Goal: Task Accomplishment & Management: Use online tool/utility

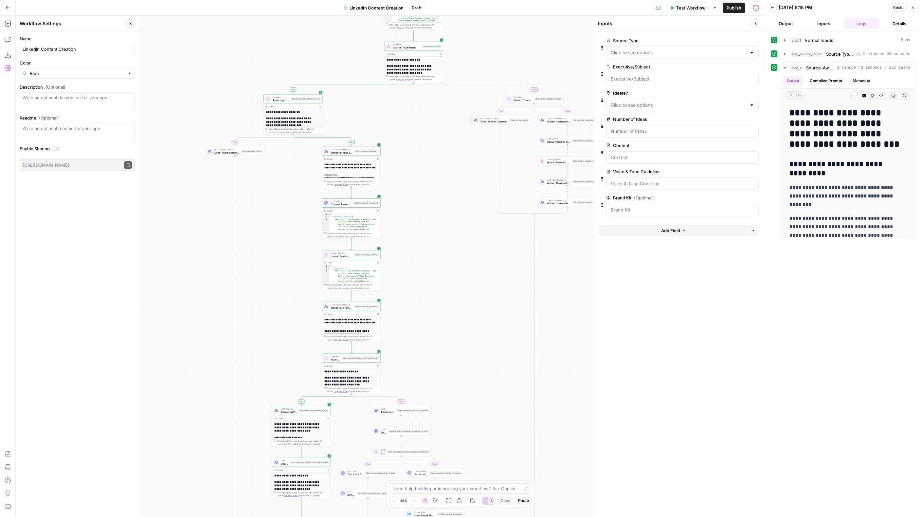
scroll to position [2178, 0]
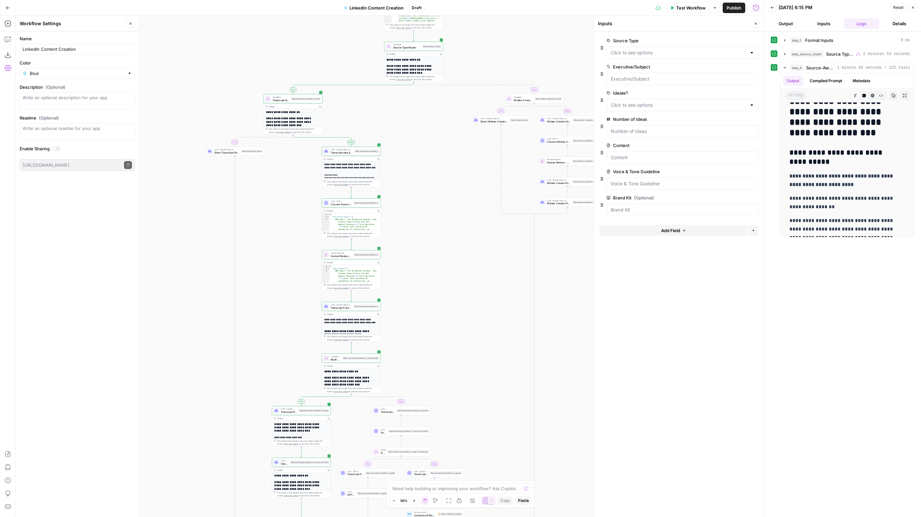
click at [293, 263] on div "true false true false true false true false true false Workflow Set Inputs Inpu…" at bounding box center [390, 266] width 748 height 501
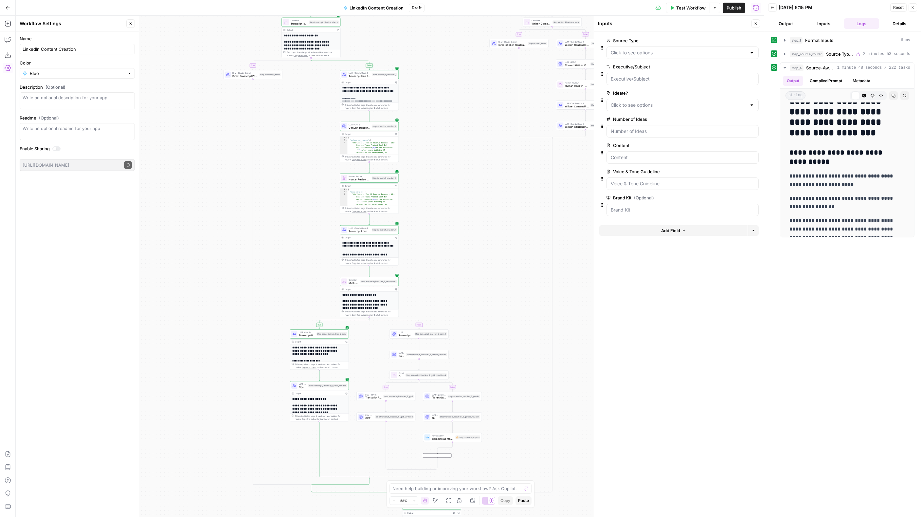
drag, startPoint x: 277, startPoint y: 328, endPoint x: 296, endPoint y: 250, distance: 80.6
click at [296, 250] on div "true false true false true false true false true false Workflow Set Inputs Inpu…" at bounding box center [390, 266] width 748 height 501
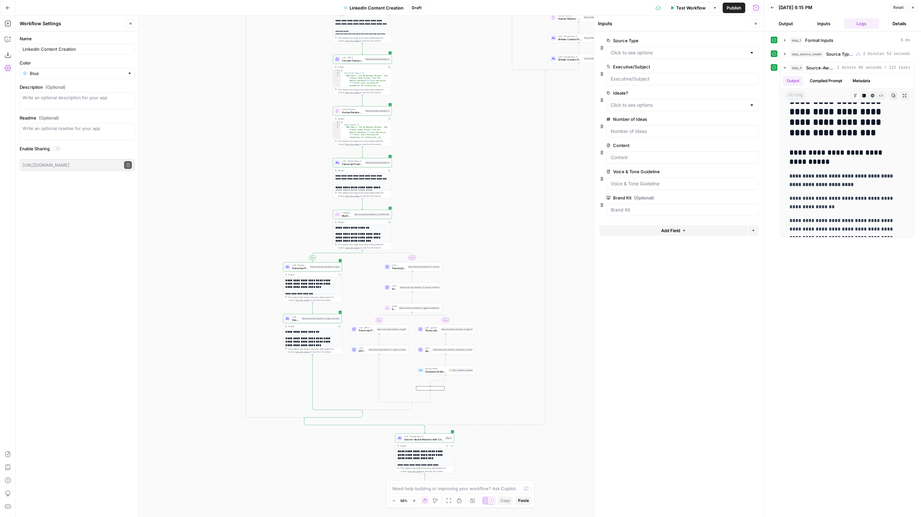
drag, startPoint x: 297, startPoint y: 270, endPoint x: 290, endPoint y: 205, distance: 65.2
click at [290, 205] on div "true false true false true false true false true false Workflow Set Inputs Inpu…" at bounding box center [390, 266] width 748 height 501
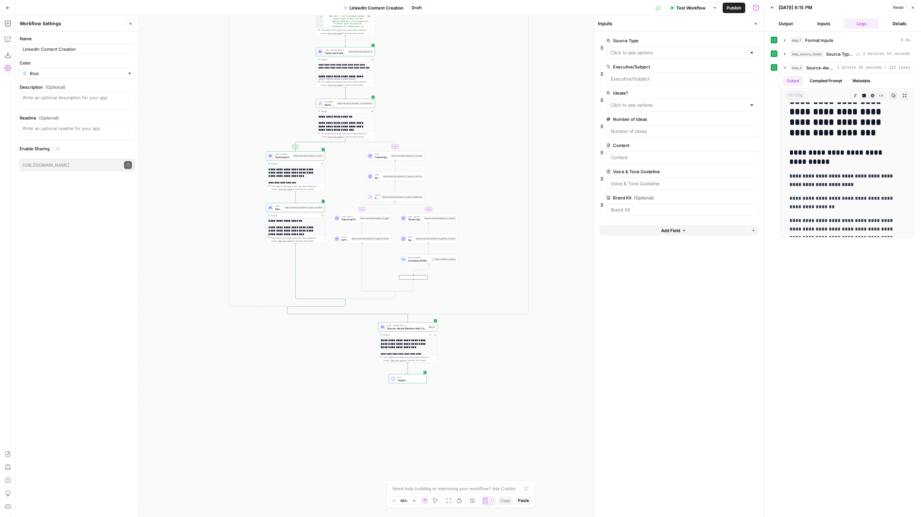
drag, startPoint x: 289, startPoint y: 232, endPoint x: 272, endPoint y: 120, distance: 112.9
click at [272, 120] on div "true false true false true false true false true false Workflow Set Inputs Inpu…" at bounding box center [390, 266] width 748 height 501
click at [418, 327] on span "Source-Aware Revision with Comparison" at bounding box center [406, 328] width 39 height 4
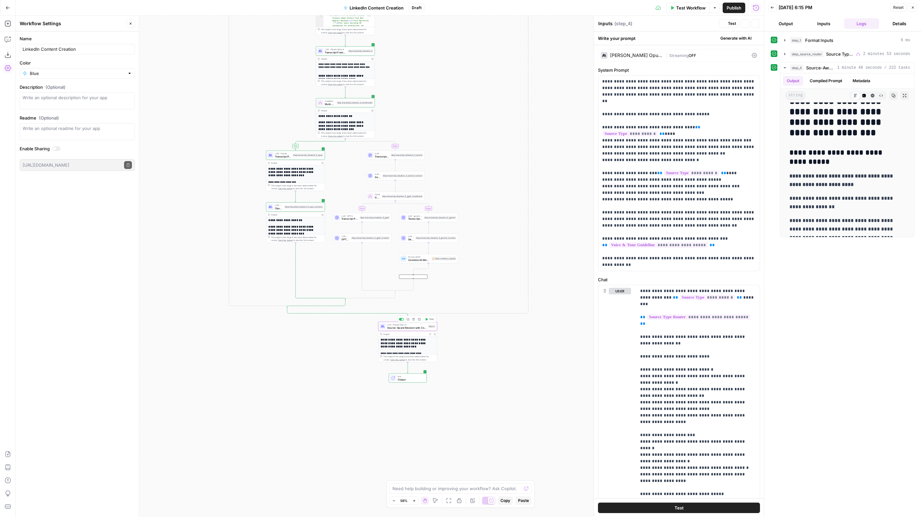
type textarea "Source-Aware Revision with Comparison"
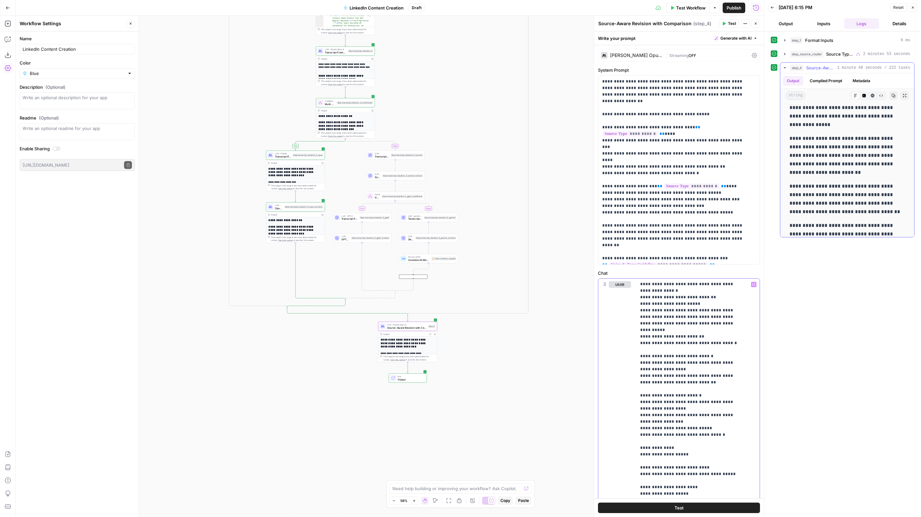
scroll to position [5510, 0]
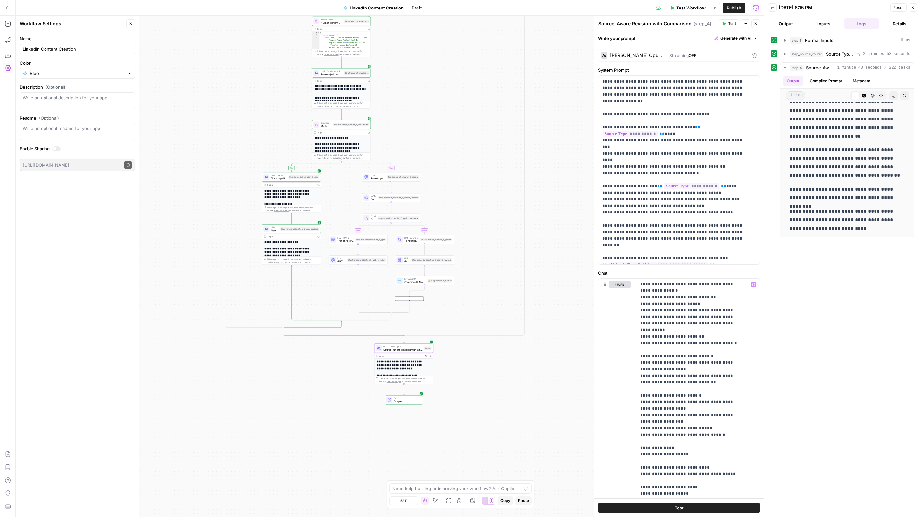
drag, startPoint x: 300, startPoint y: 369, endPoint x: 288, endPoint y: 438, distance: 70.7
click at [288, 439] on div "true false true false true false true false true false Workflow Set Inputs Inpu…" at bounding box center [390, 266] width 748 height 501
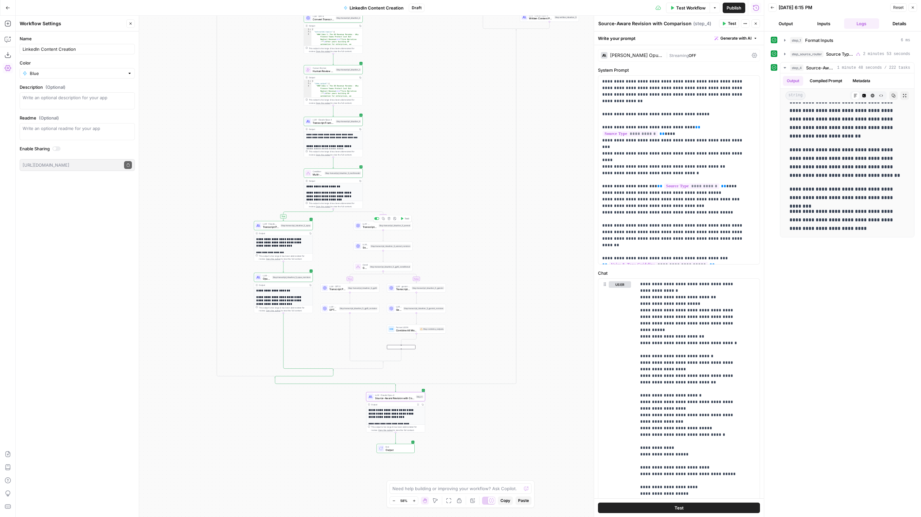
click at [384, 227] on div "Step transcript_ideation_5_sonnet" at bounding box center [395, 225] width 32 height 3
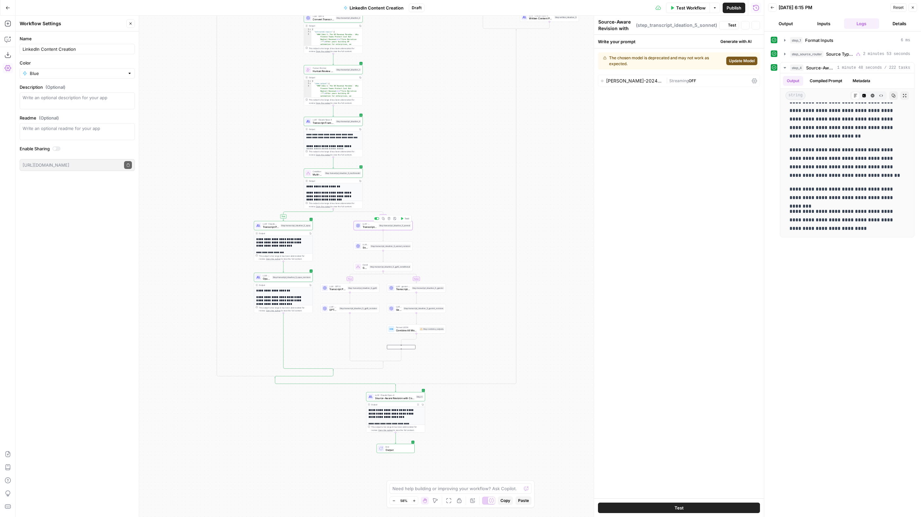
type textarea "Transcript Post Drafting - Sonnet"
click at [388, 247] on div "Step transcript_ideation_5_sonnet_revision" at bounding box center [390, 245] width 41 height 3
type textarea "Sonnet Output Revision"
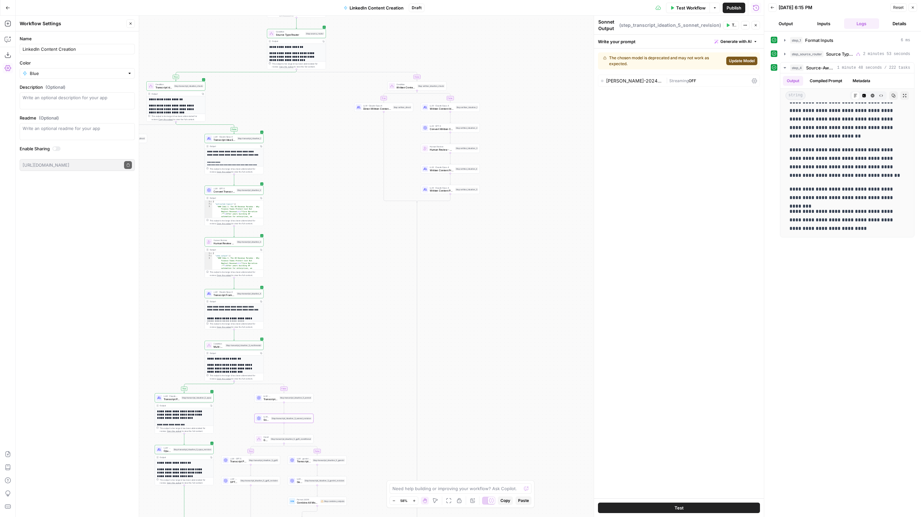
drag, startPoint x: 420, startPoint y: 167, endPoint x: 325, endPoint y: 341, distance: 198.4
click at [325, 341] on div "true false true false true false true false true false Workflow Set Inputs Inpu…" at bounding box center [390, 266] width 748 height 501
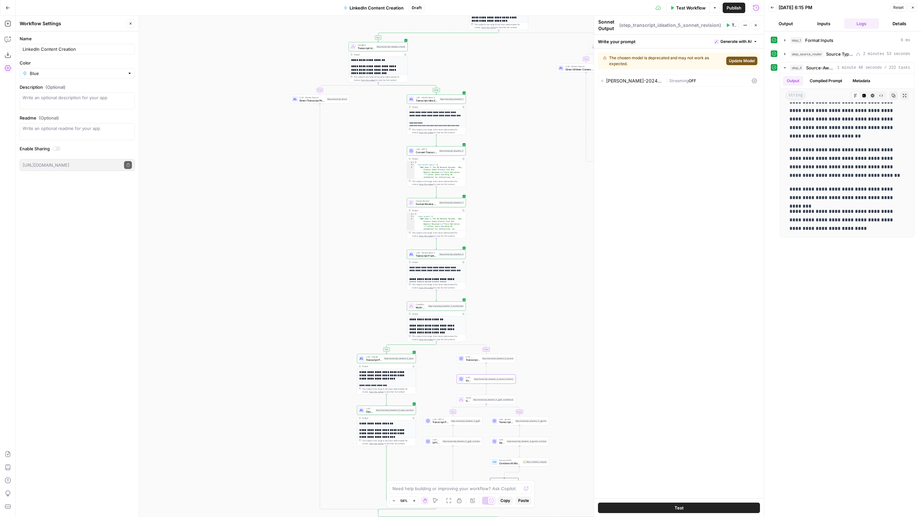
drag, startPoint x: 344, startPoint y: 201, endPoint x: 546, endPoint y: 158, distance: 206.6
click at [546, 158] on div "true false true false true false true false true false Workflow Set Inputs Inpu…" at bounding box center [390, 266] width 748 height 501
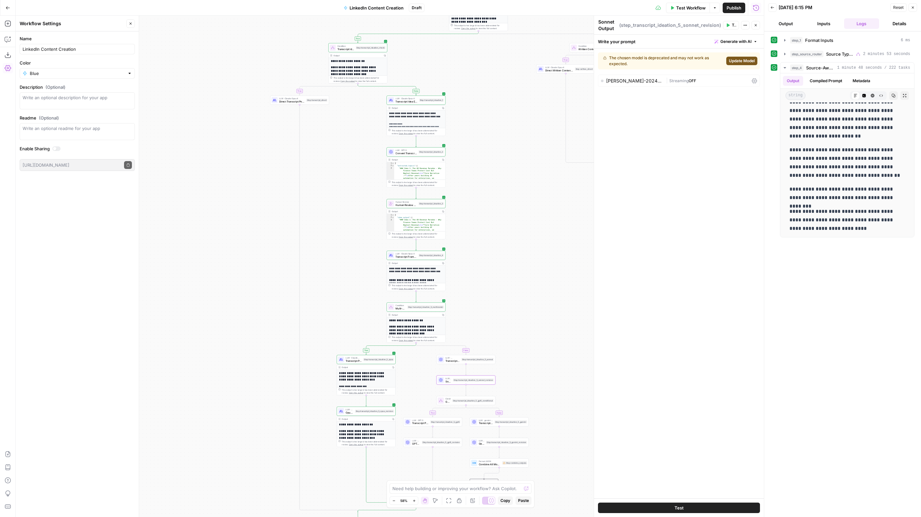
drag, startPoint x: 509, startPoint y: 197, endPoint x: 489, endPoint y: 199, distance: 20.1
click at [489, 199] on div "true false true false true false true false true false Workflow Set Inputs Inpu…" at bounding box center [390, 266] width 748 height 501
click at [416, 501] on icon "button" at bounding box center [414, 501] width 4 height 4
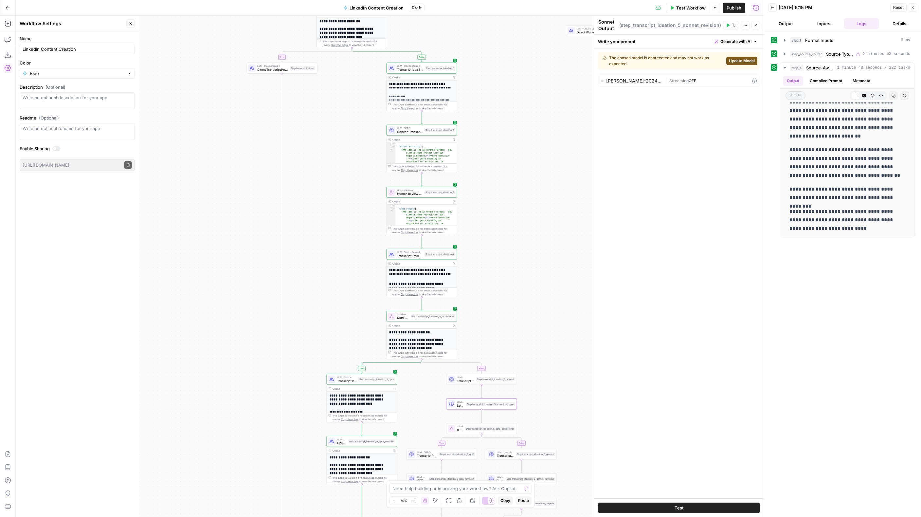
click at [415, 499] on icon "button" at bounding box center [414, 501] width 4 height 4
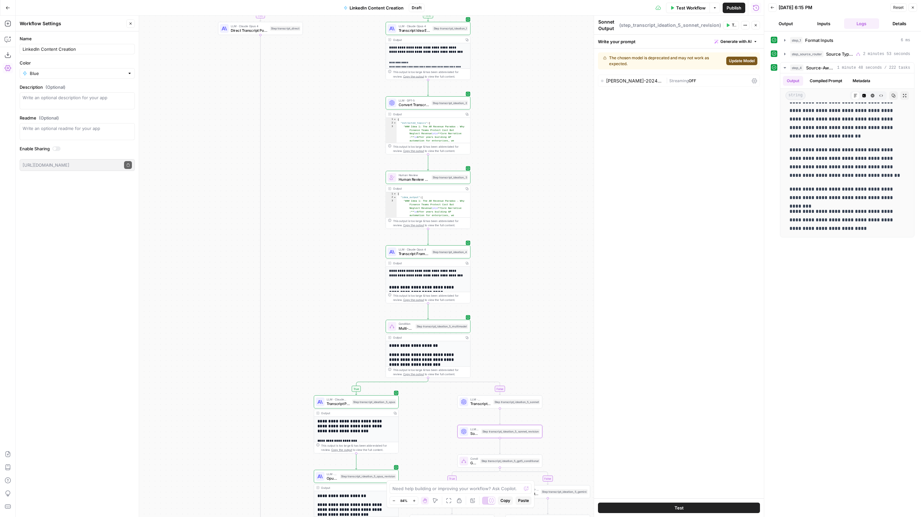
click at [131, 24] on icon "button" at bounding box center [131, 24] width 4 height 4
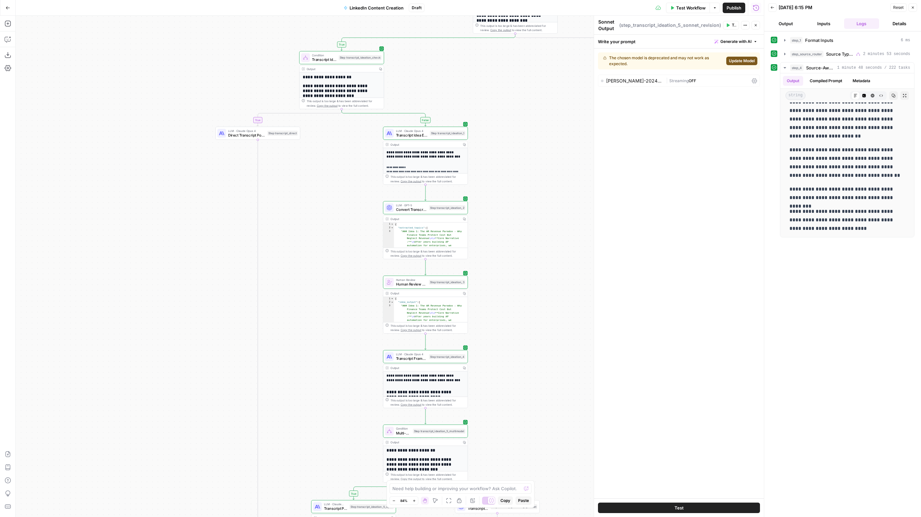
drag, startPoint x: 196, startPoint y: 144, endPoint x: 197, endPoint y: 216, distance: 71.3
click at [197, 216] on div "true false true false true false true false true false Workflow Set Inputs Inpu…" at bounding box center [390, 266] width 748 height 501
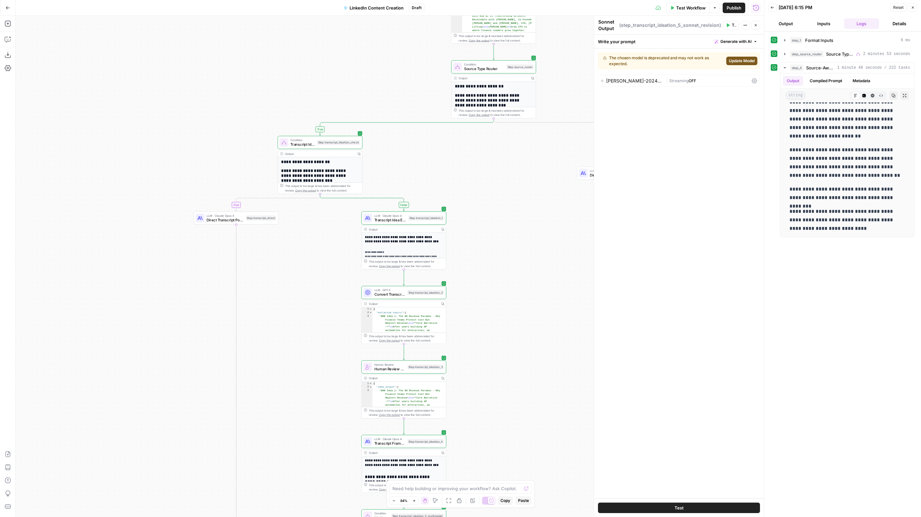
drag, startPoint x: 541, startPoint y: 375, endPoint x: 522, endPoint y: 446, distance: 73.5
click at [531, 453] on div "true false true false true false true false true false Workflow Set Inputs Inpu…" at bounding box center [390, 266] width 748 height 501
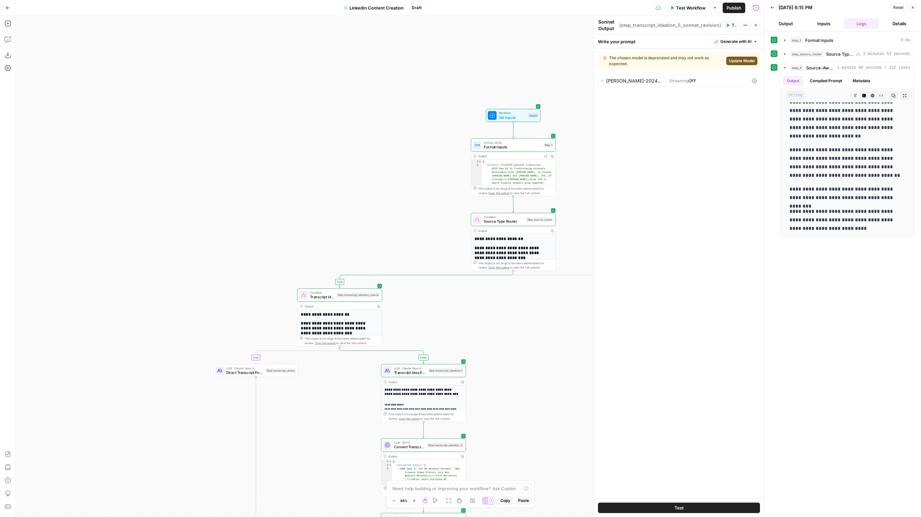
drag, startPoint x: 502, startPoint y: 350, endPoint x: 507, endPoint y: 386, distance: 35.6
click at [508, 396] on div "true false true false true false true false true false Workflow Set Inputs Inpu…" at bounding box center [390, 266] width 748 height 501
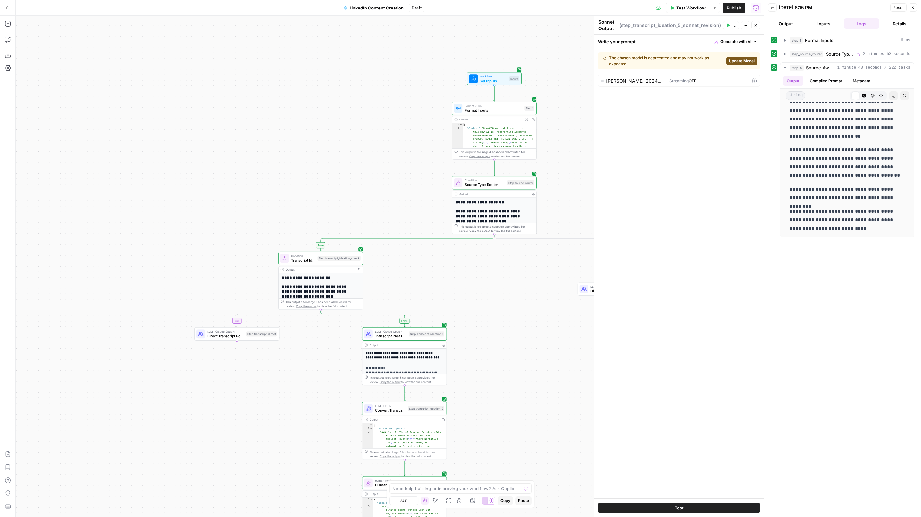
drag, startPoint x: 367, startPoint y: 199, endPoint x: 351, endPoint y: 162, distance: 39.9
click at [351, 162] on div "true false true false true false true false true false Workflow Set Inputs Inpu…" at bounding box center [390, 266] width 748 height 501
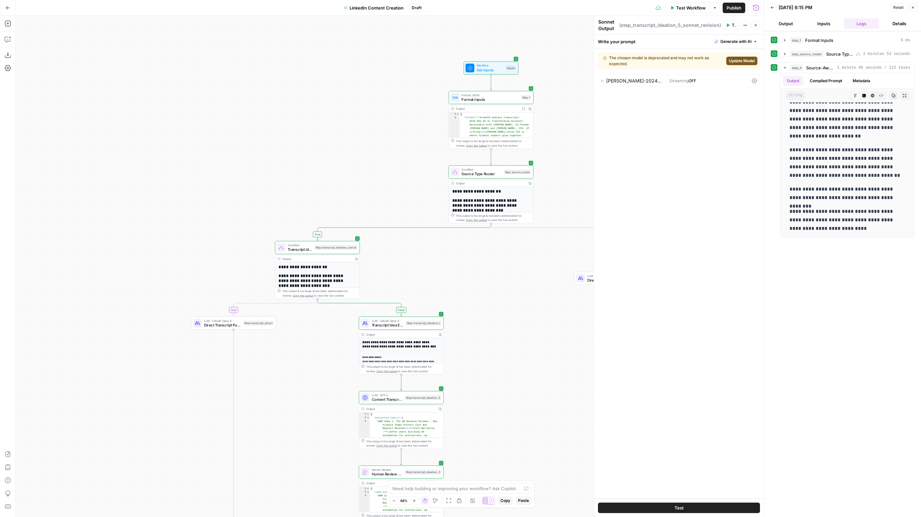
click at [415, 503] on button "Zoom In" at bounding box center [414, 500] width 8 height 8
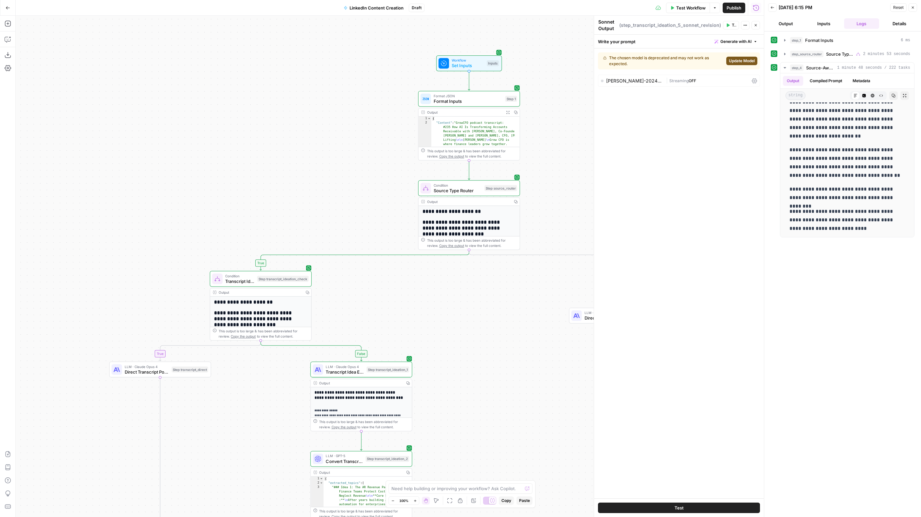
drag, startPoint x: 534, startPoint y: 380, endPoint x: 506, endPoint y: 423, distance: 50.5
click at [506, 423] on div "true false true false true false true false true false Workflow Set Inputs Inpu…" at bounding box center [390, 266] width 748 height 501
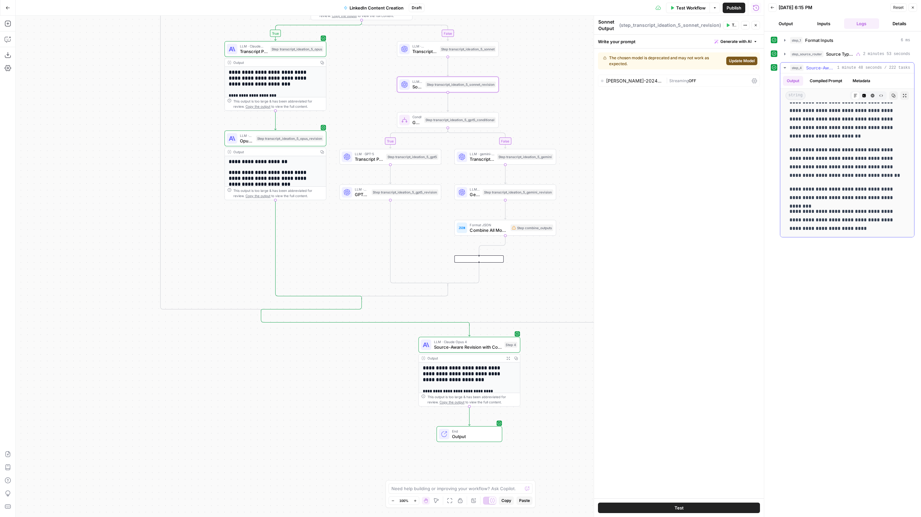
click at [839, 146] on p "**********" at bounding box center [844, 163] width 111 height 34
click at [891, 96] on icon "button" at bounding box center [893, 96] width 4 height 4
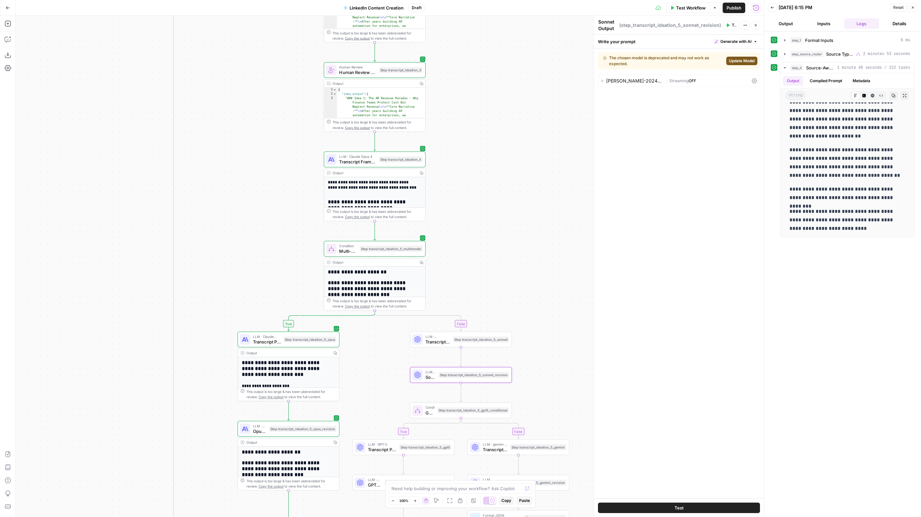
drag, startPoint x: 90, startPoint y: 208, endPoint x: 100, endPoint y: 469, distance: 261.0
click at [100, 469] on div "true false true false true false true false true false Workflow Set Inputs Inpu…" at bounding box center [390, 266] width 748 height 501
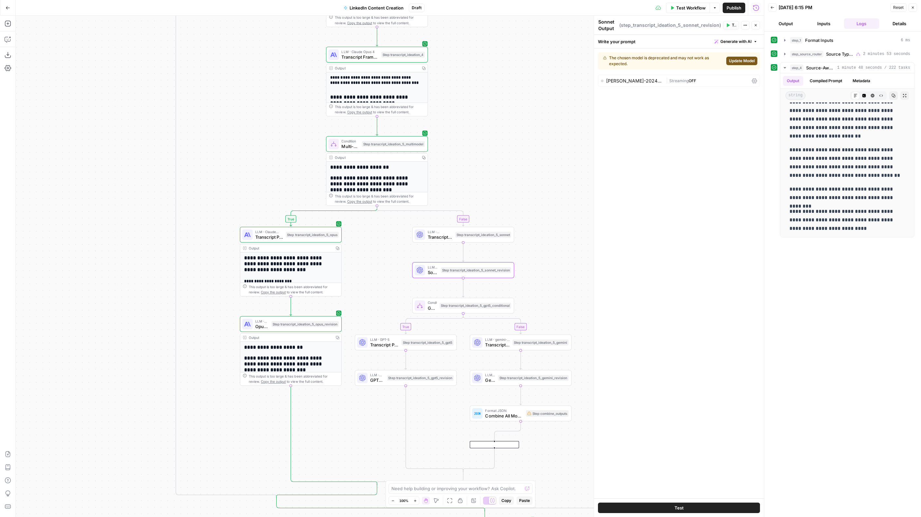
drag, startPoint x: 111, startPoint y: 395, endPoint x: 114, endPoint y: 290, distance: 104.7
click at [114, 290] on div "true false true false true false true false true false Workflow Set Inputs Inpu…" at bounding box center [390, 266] width 748 height 501
click at [354, 149] on span "Multi-Model Post Drafting" at bounding box center [350, 146] width 18 height 7
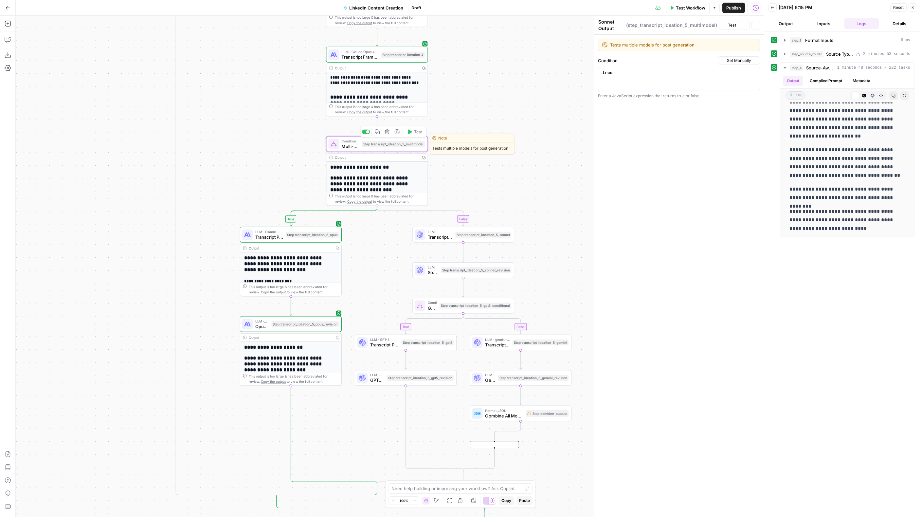
type textarea "Multi-Model Post Drafting"
click at [673, 23] on span "( step_transcript_ideation_5_multimodel )" at bounding box center [671, 25] width 91 height 7
click at [673, 24] on span "( step_transcript_ideation_5_multimodel )" at bounding box center [671, 25] width 91 height 7
copy div "( step_transcript_ideation_5_multimodel ) Test Actions Close"
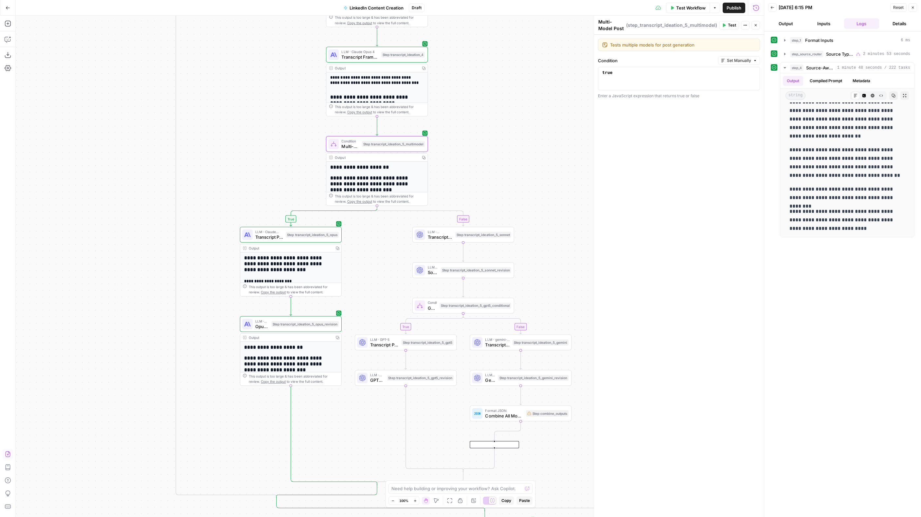
click at [9, 454] on icon "button" at bounding box center [8, 454] width 7 height 7
click at [438, 81] on span "Import" at bounding box center [437, 83] width 15 height 7
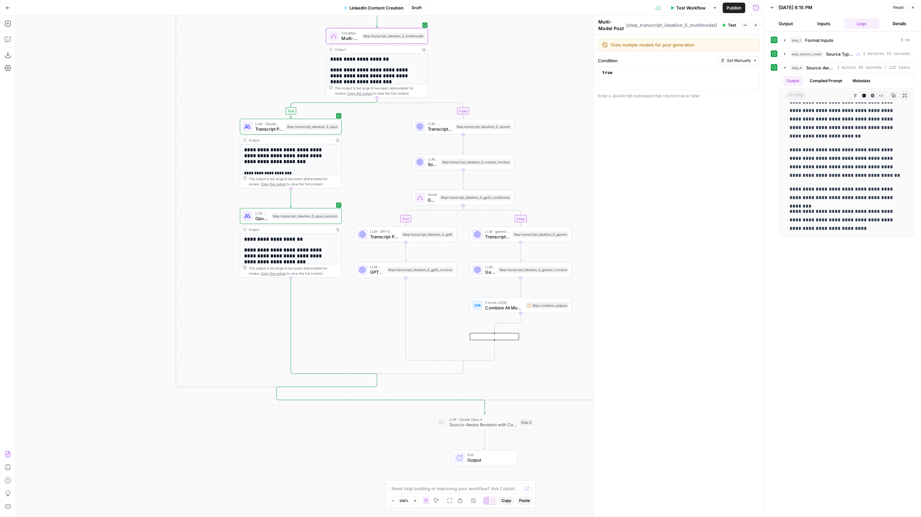
click at [9, 454] on icon "button" at bounding box center [8, 454] width 7 height 7
click at [441, 82] on span "Import" at bounding box center [437, 83] width 15 height 7
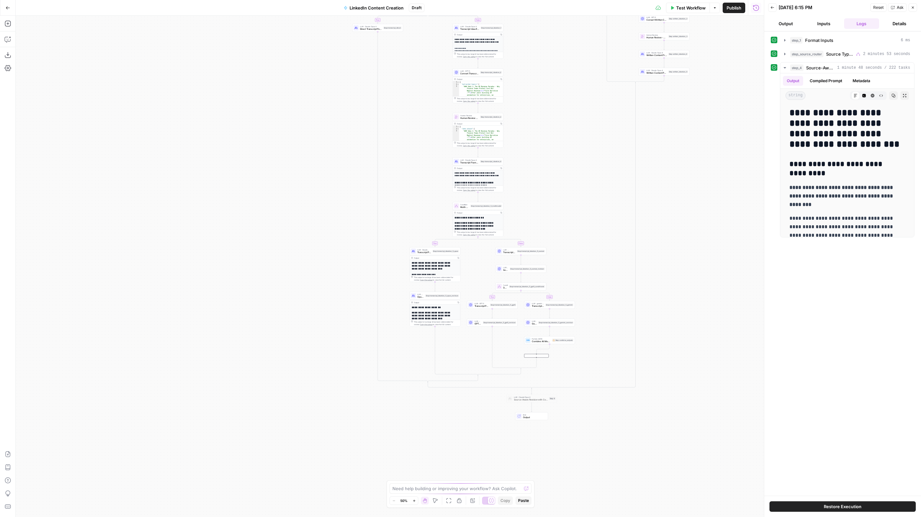
drag, startPoint x: 182, startPoint y: 355, endPoint x: 304, endPoint y: 239, distance: 168.7
click at [304, 239] on div "true false true false true false true false true false Workflow Set Inputs Inpu…" at bounding box center [390, 266] width 748 height 501
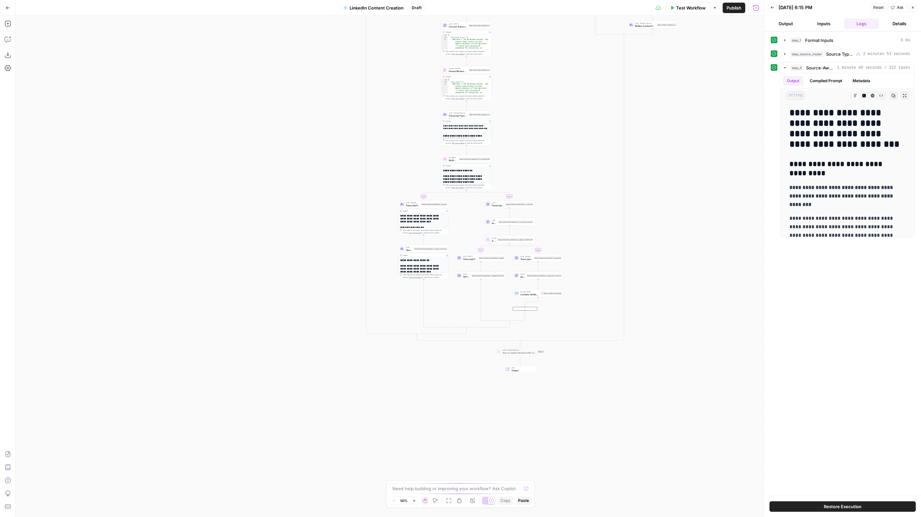
click at [415, 500] on icon "button" at bounding box center [414, 501] width 4 height 4
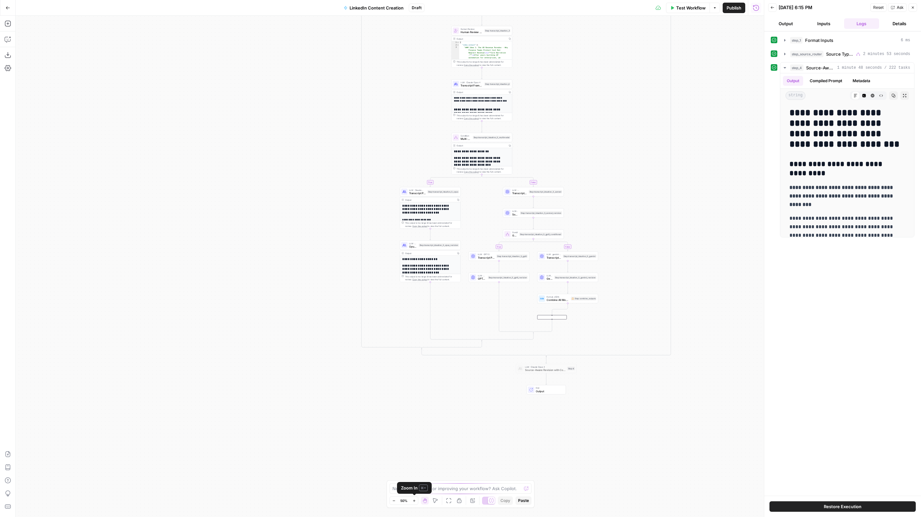
click at [415, 500] on icon "button" at bounding box center [414, 500] width 2 height 2
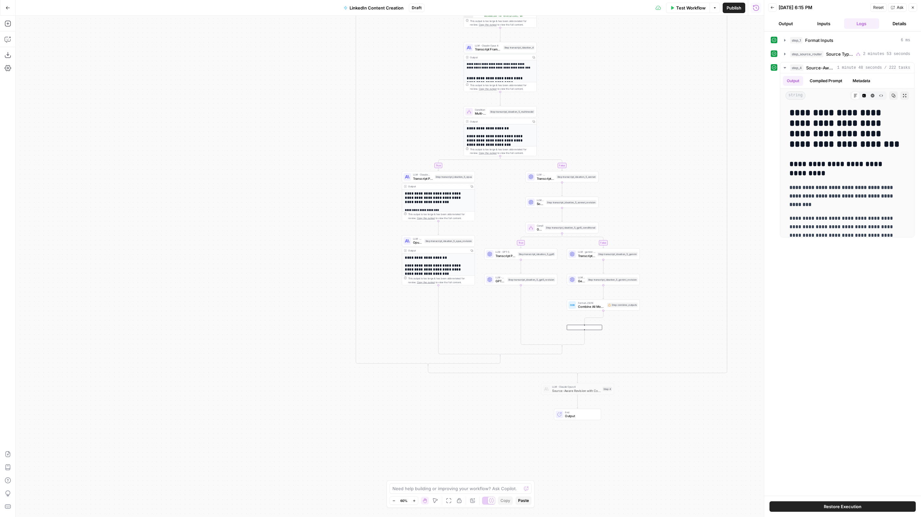
click at [415, 500] on icon "button" at bounding box center [414, 500] width 2 height 2
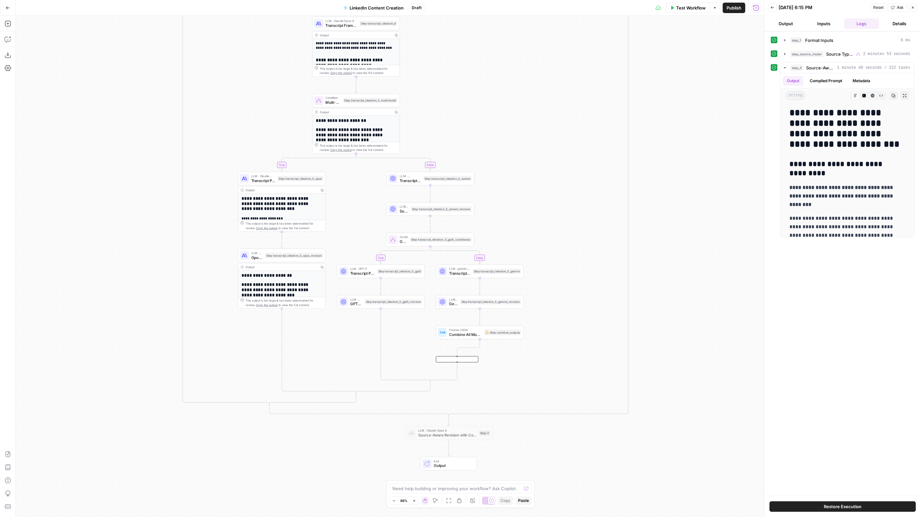
drag, startPoint x: 196, startPoint y: 304, endPoint x: 115, endPoint y: 321, distance: 82.6
click at [115, 321] on div "true false true false true false true false true false Workflow Set Inputs Inpu…" at bounding box center [390, 266] width 748 height 501
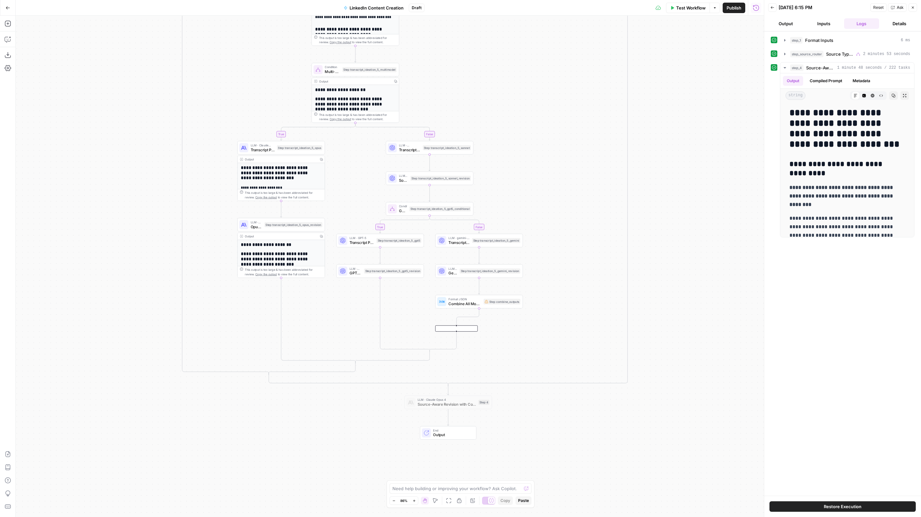
drag, startPoint x: 117, startPoint y: 317, endPoint x: 117, endPoint y: 286, distance: 30.8
click at [117, 286] on div "true false true false true false true false true false Workflow Set Inputs Inpu…" at bounding box center [390, 266] width 748 height 501
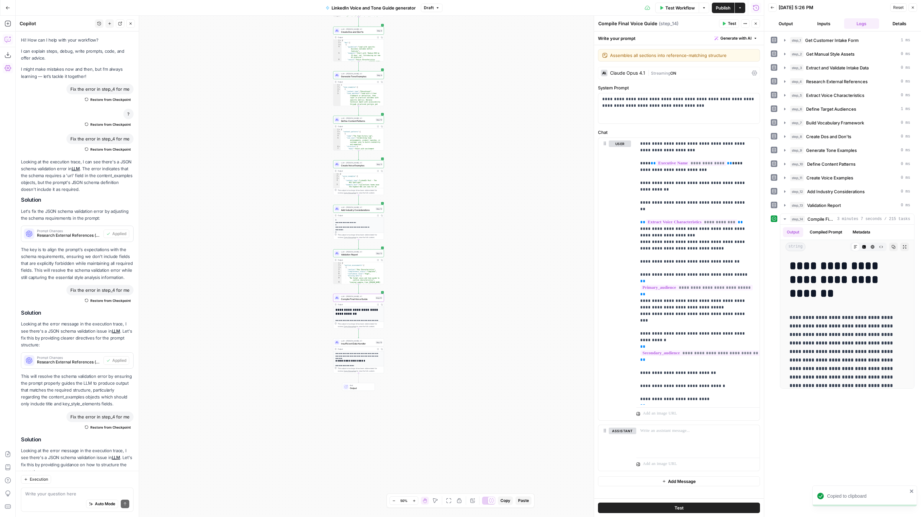
scroll to position [86, 0]
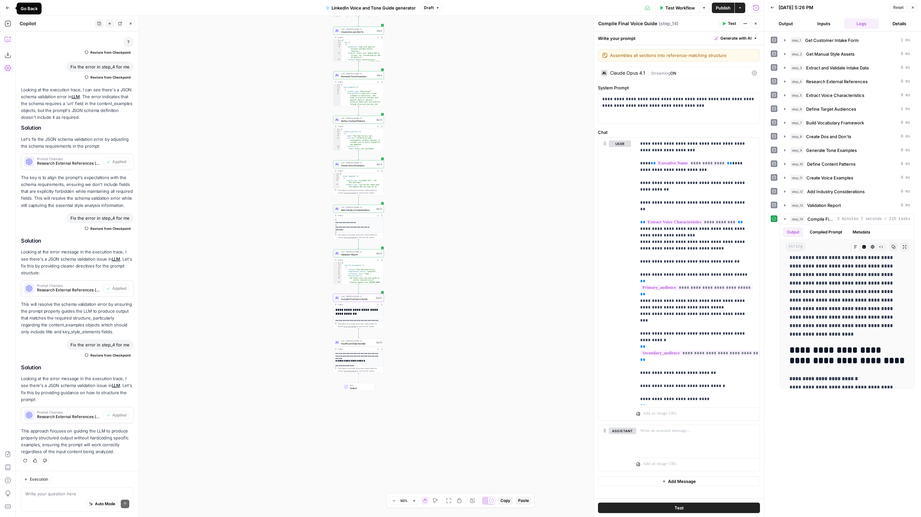
click at [6, 9] on icon "button" at bounding box center [8, 8] width 5 height 5
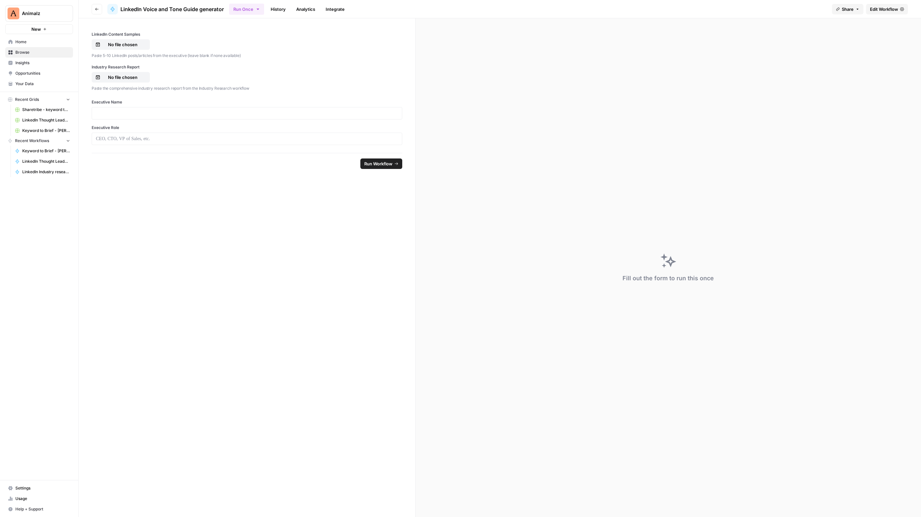
click at [23, 50] on span "Browse" at bounding box center [42, 52] width 55 height 6
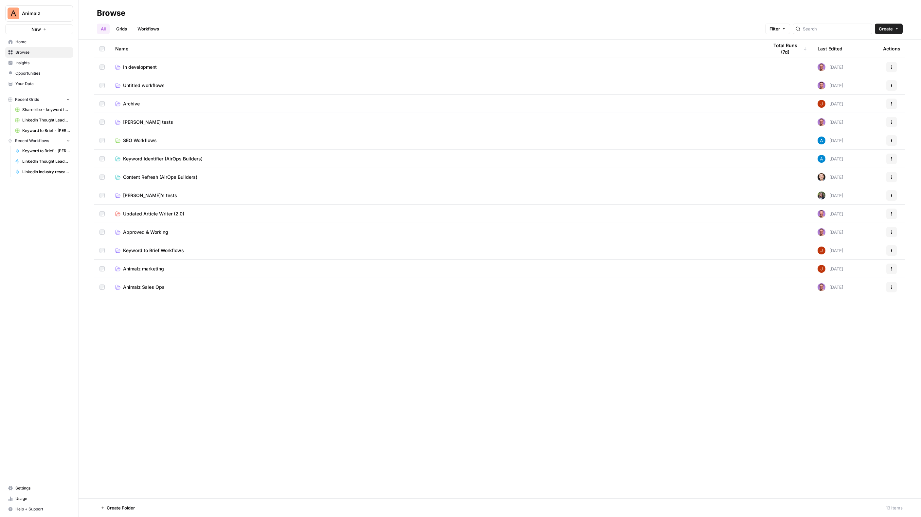
click at [143, 66] on span "In development" at bounding box center [140, 67] width 34 height 7
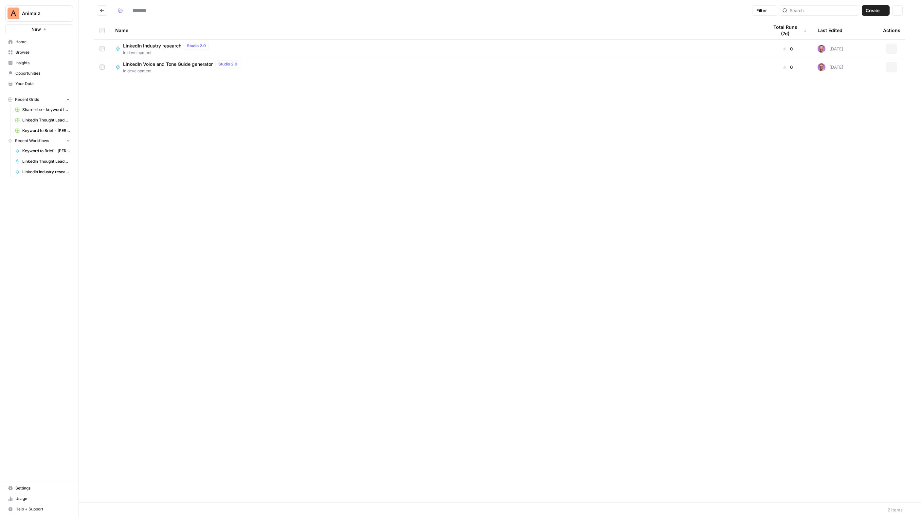
type input "**********"
click at [158, 88] on span "In development" at bounding box center [166, 89] width 87 height 6
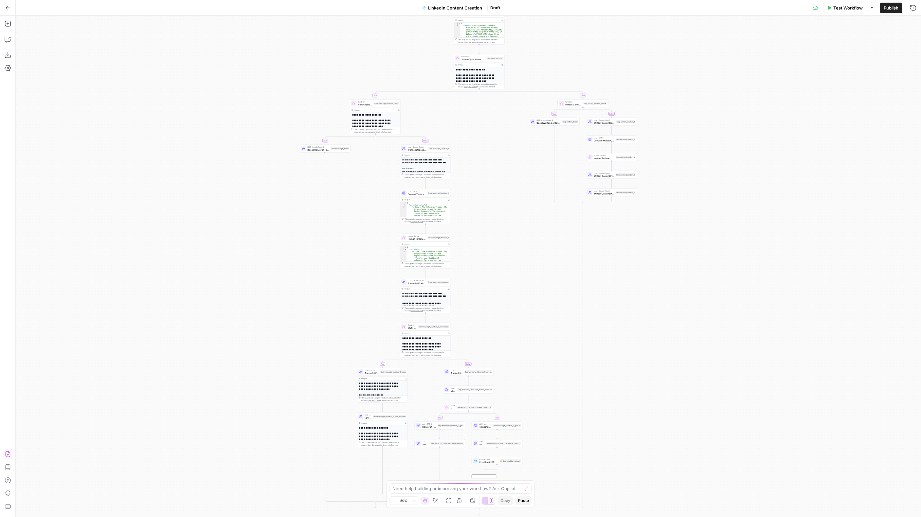
click at [9, 452] on icon "button" at bounding box center [7, 454] width 5 height 6
drag, startPoint x: 440, startPoint y: 83, endPoint x: 478, endPoint y: 125, distance: 57.0
click at [440, 82] on span "Import" at bounding box center [437, 83] width 15 height 7
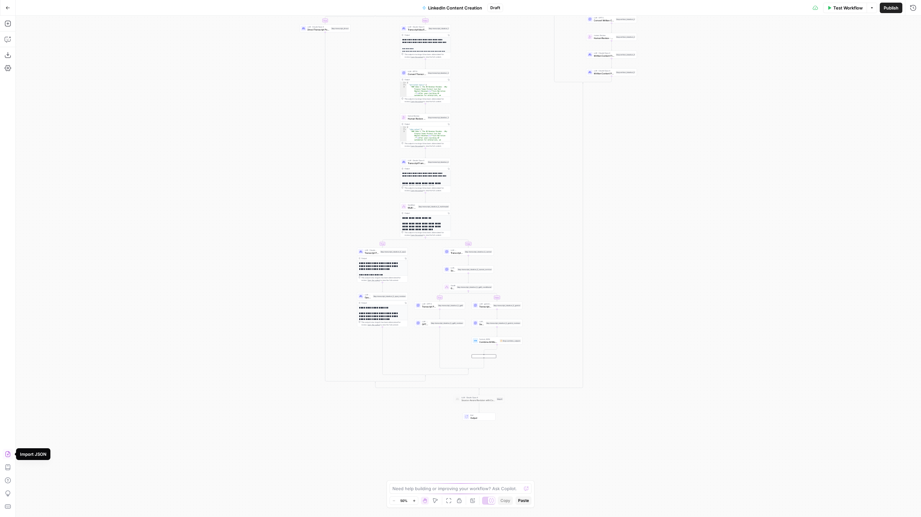
click at [7, 454] on icon "button" at bounding box center [7, 454] width 5 height 6
click at [434, 82] on span "Import" at bounding box center [437, 83] width 15 height 7
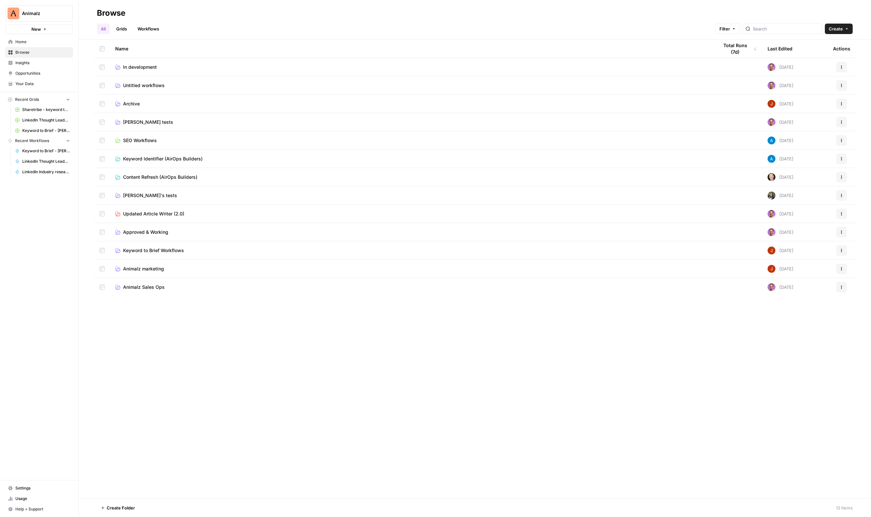
click at [143, 68] on span "In development" at bounding box center [140, 67] width 34 height 7
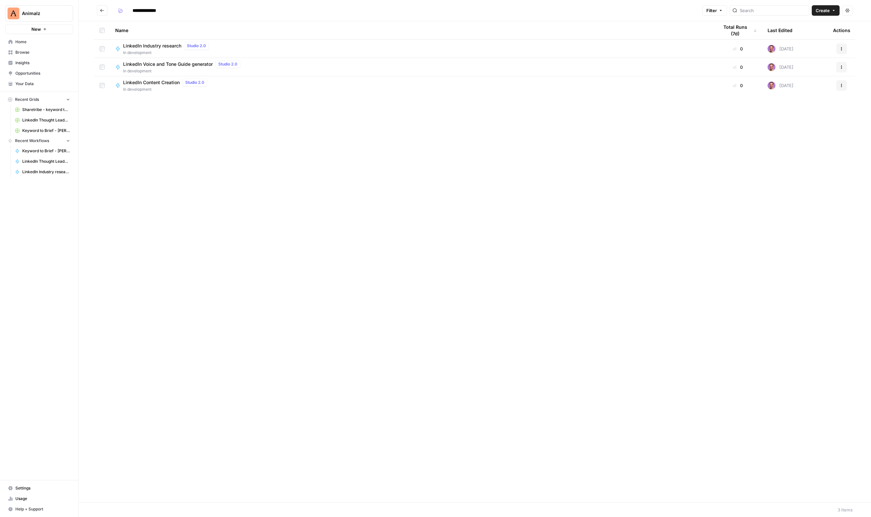
click at [163, 85] on span "LinkedIn Content Creation" at bounding box center [151, 82] width 57 height 7
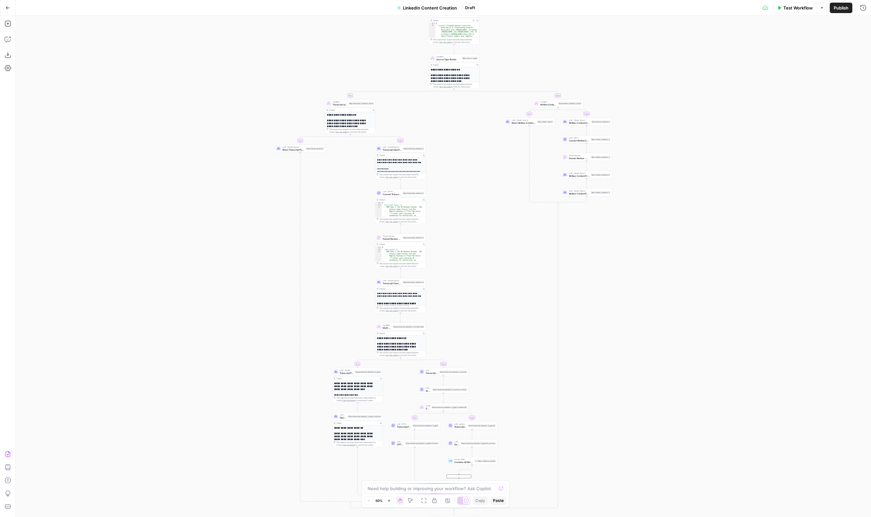
click at [7, 454] on icon "button" at bounding box center [7, 454] width 5 height 6
click at [411, 87] on button "Import" at bounding box center [412, 84] width 23 height 12
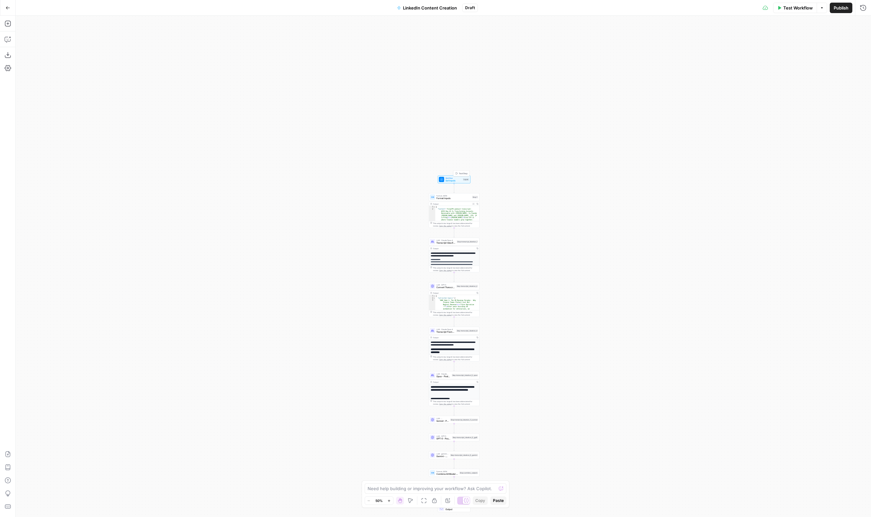
click at [454, 179] on span "Set Inputs" at bounding box center [453, 180] width 16 height 3
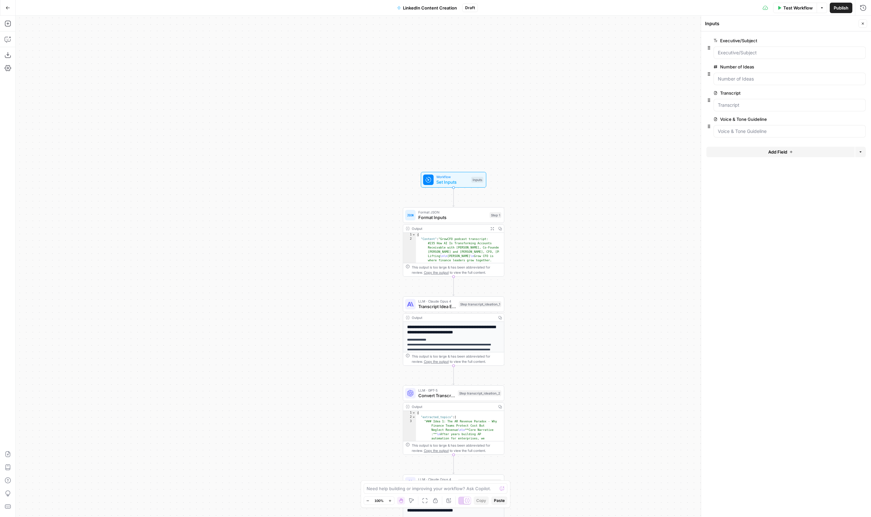
click at [784, 10] on span "Test Workflow" at bounding box center [797, 8] width 29 height 7
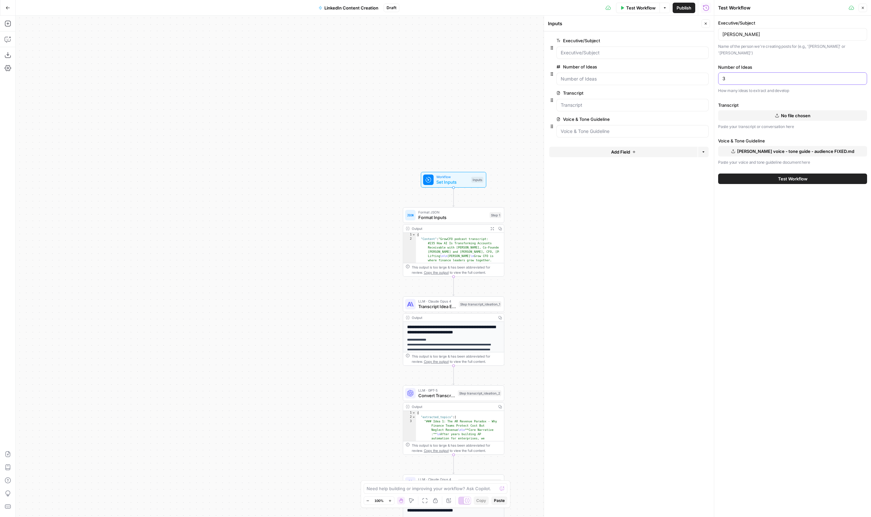
click at [739, 75] on input "3" at bounding box center [792, 78] width 140 height 7
click at [736, 75] on input "3" at bounding box center [792, 78] width 140 height 7
type input "2"
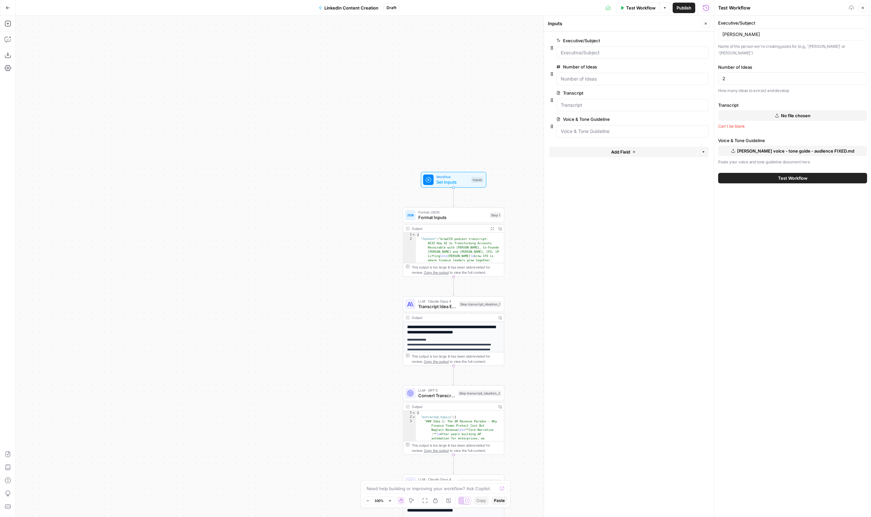
drag, startPoint x: 794, startPoint y: 246, endPoint x: 808, endPoint y: 171, distance: 76.2
click at [794, 245] on div "Executive/Subject Ben Winter Name of the person we're creating posts for (e.g.,…" at bounding box center [792, 266] width 157 height 501
click at [787, 112] on span "No file chosen" at bounding box center [795, 115] width 29 height 7
click at [793, 175] on span "Test Workflow" at bounding box center [792, 178] width 29 height 7
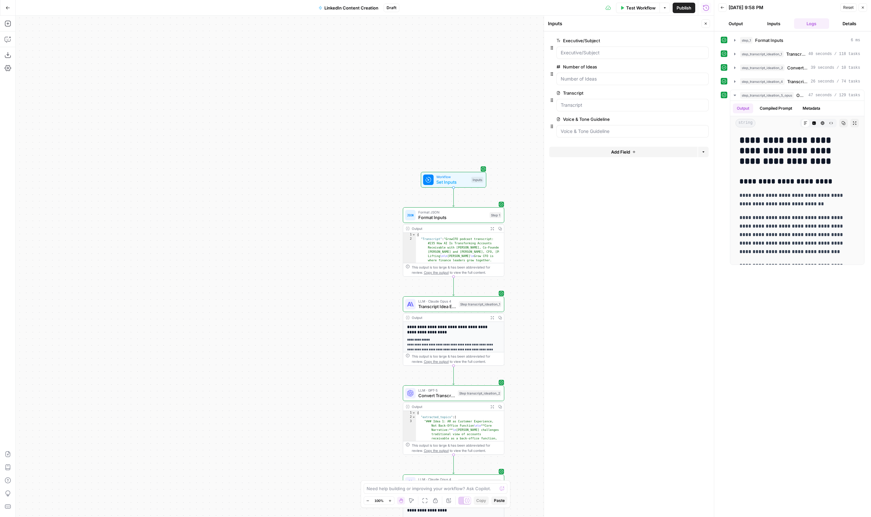
click at [332, 152] on div "Workflow Set Inputs Inputs Format JSON Format Inputs Step 1 Output Expand Outpu…" at bounding box center [365, 266] width 698 height 501
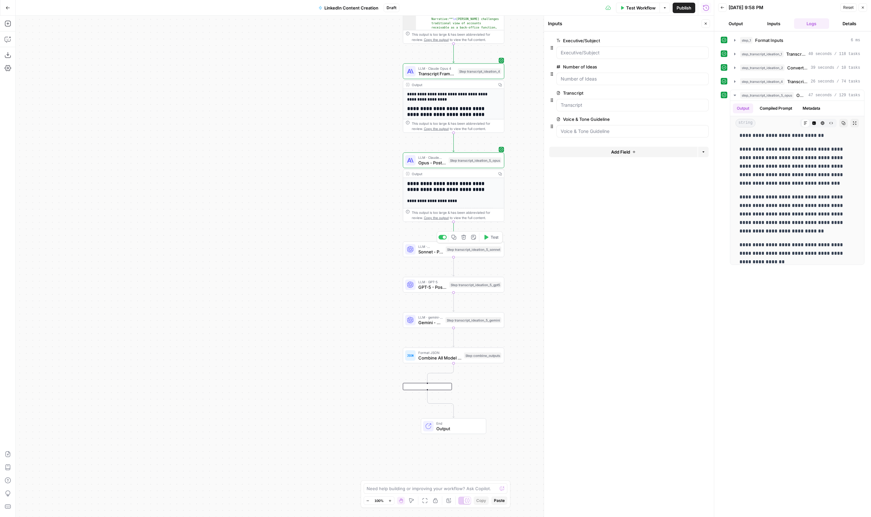
click at [482, 249] on div "Step transcript_ideation_5_sonnet" at bounding box center [474, 249] width 56 height 6
type textarea "Sonnet - Post Drafting"
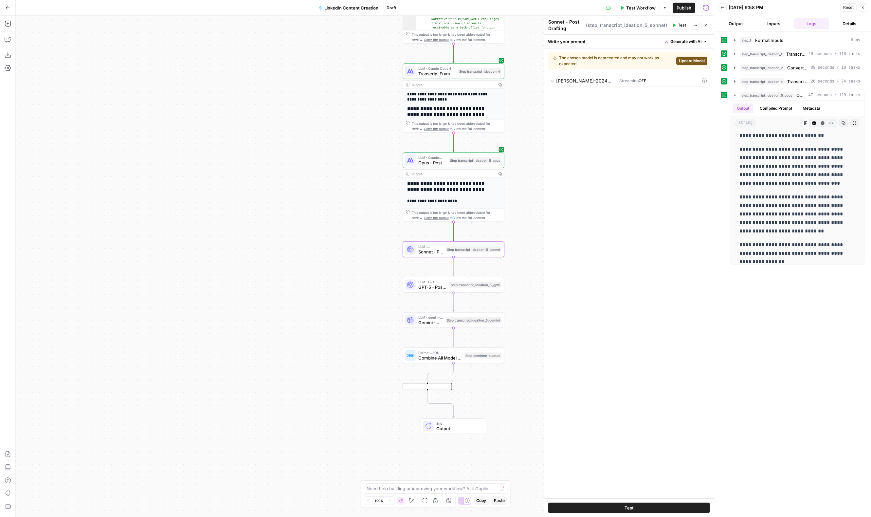
click at [648, 81] on div "| Streaming OFF" at bounding box center [657, 81] width 83 height 6
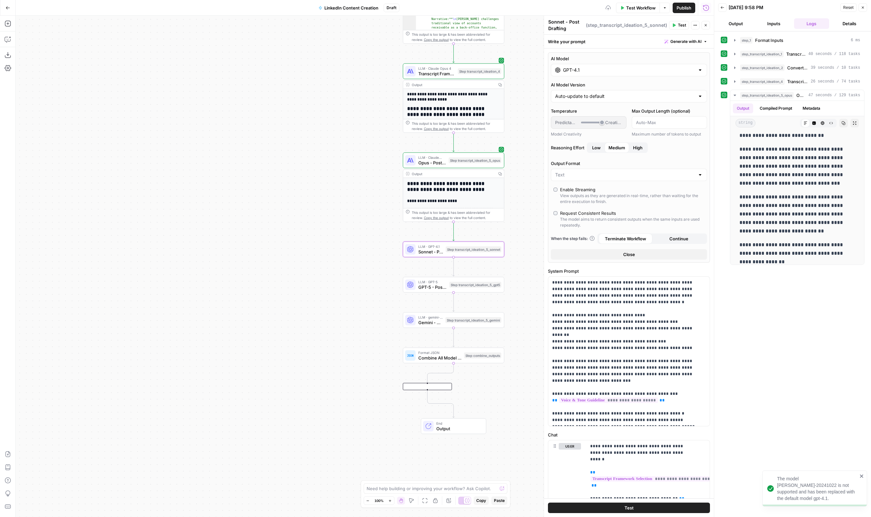
click at [635, 74] on div "GPT-4.1" at bounding box center [629, 70] width 156 height 12
click at [619, 86] on button "Anthropic" at bounding box center [619, 87] width 28 height 10
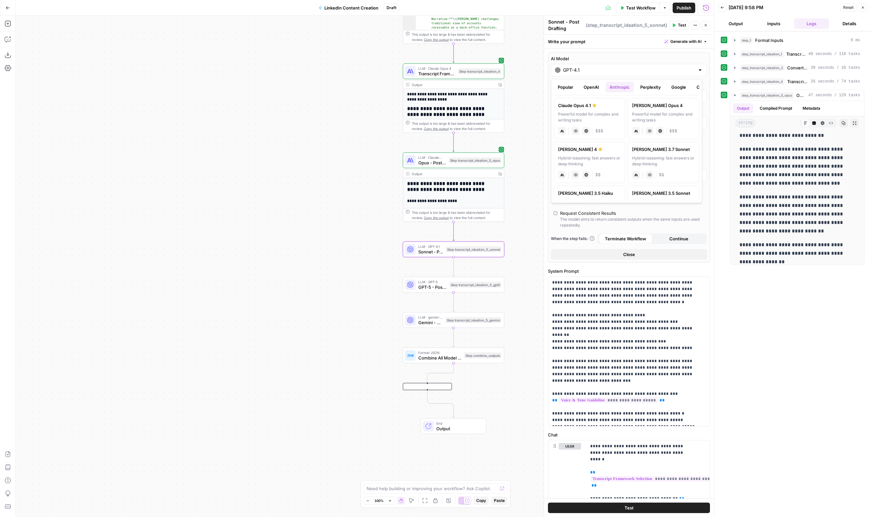
click at [597, 158] on div "Hybrid reasoning: fast answers or deep thinking" at bounding box center [589, 161] width 63 height 12
type input "Claude Sonnet 4"
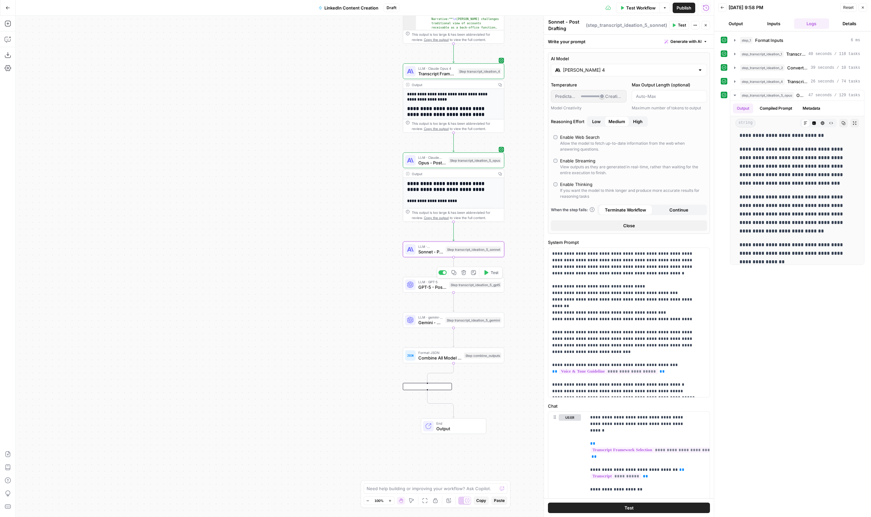
click at [451, 286] on div "Step transcript_ideation_5_gpt5" at bounding box center [475, 285] width 52 height 6
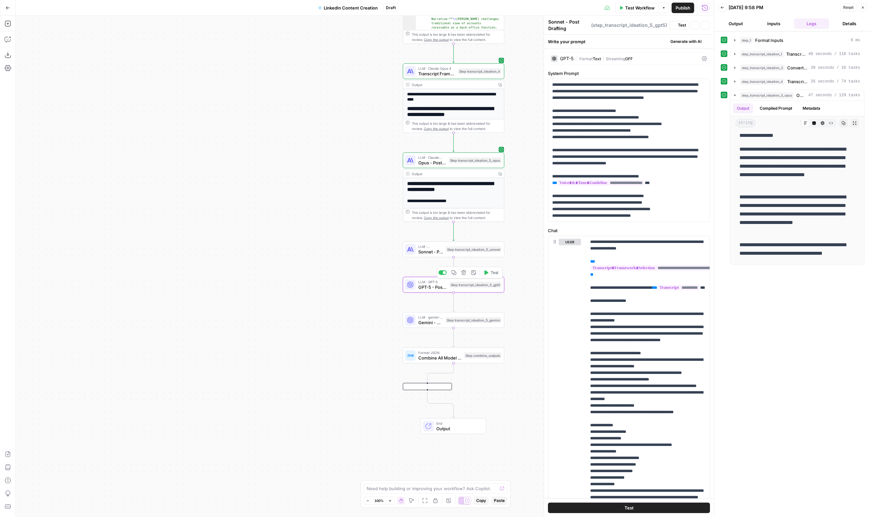
type textarea "GPT-5 - Post Drafting"
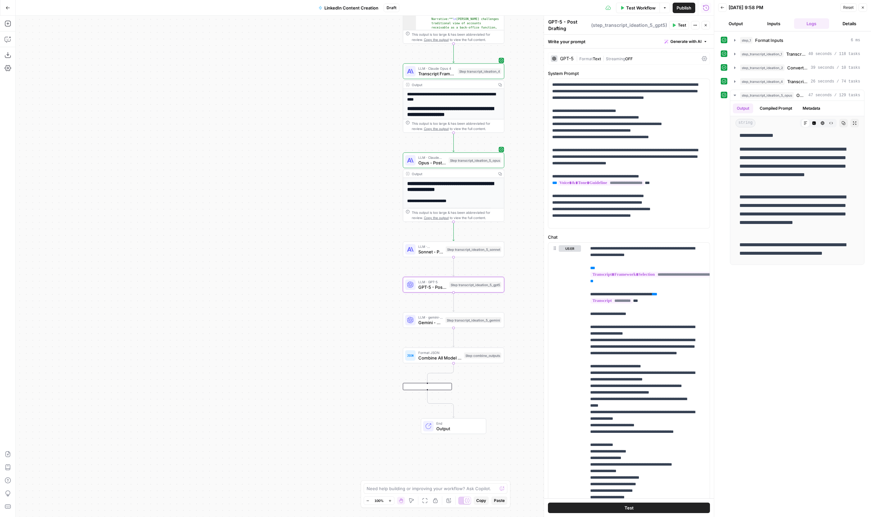
click at [448, 320] on div "Step transcript_ideation_5_gemini" at bounding box center [473, 320] width 56 height 6
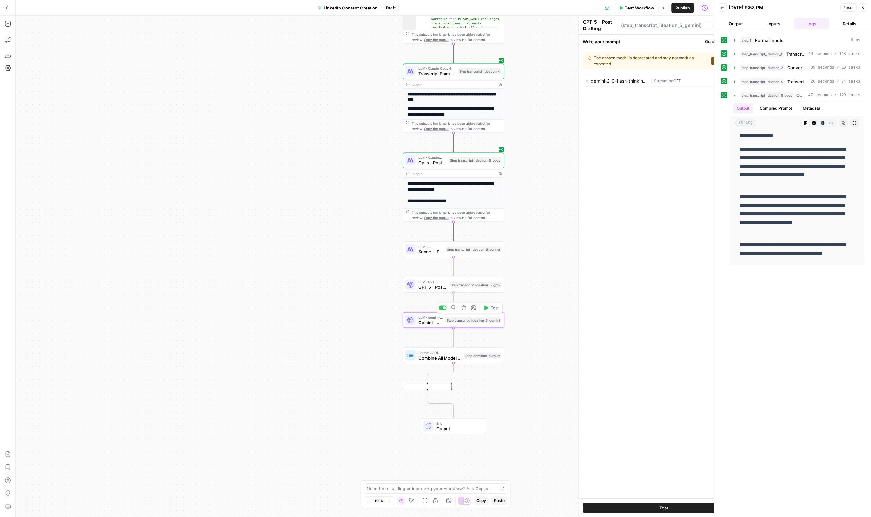
type textarea "Gemini - Post Drafting"
click at [688, 62] on span "Update Model" at bounding box center [692, 61] width 26 height 6
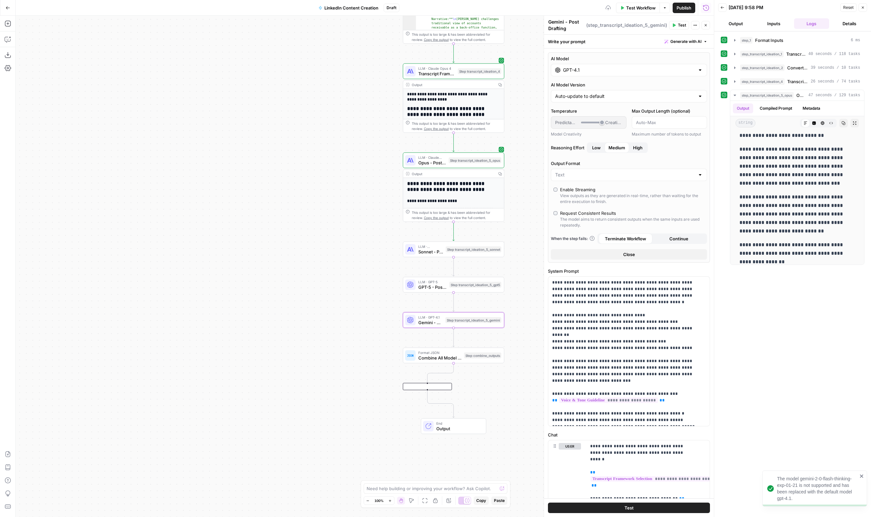
click at [606, 69] on input "GPT-4.1" at bounding box center [629, 70] width 132 height 7
click at [677, 87] on button "Google" at bounding box center [678, 87] width 23 height 10
click at [659, 114] on div "Fast and intelligent model for lightweight tasks" at bounding box center [663, 117] width 63 height 12
type input "Gemini 2.5 Flash"
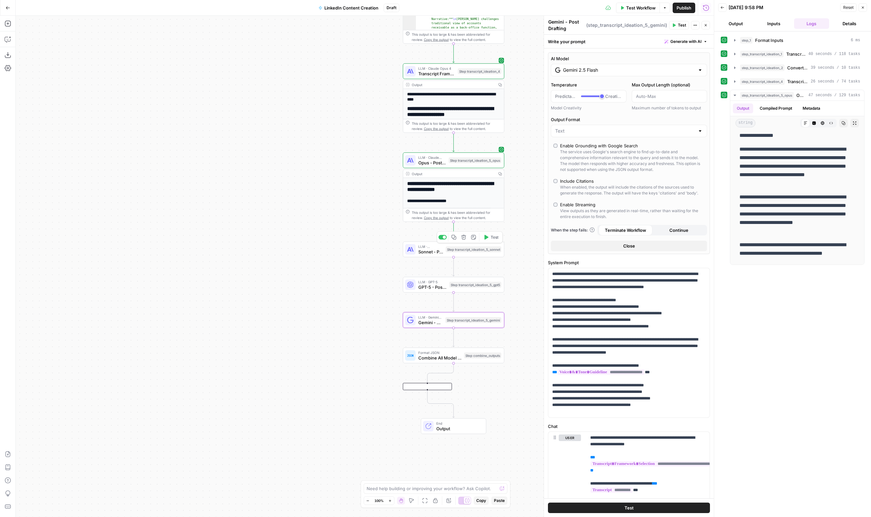
click at [431, 251] on span "Sonnet - Post Drafting" at bounding box center [430, 251] width 25 height 7
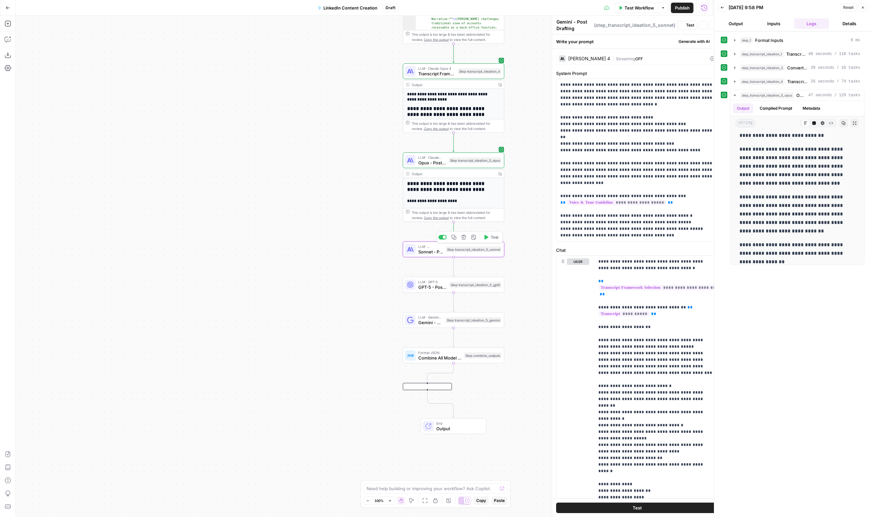
type textarea "Sonnet - Post Drafting"
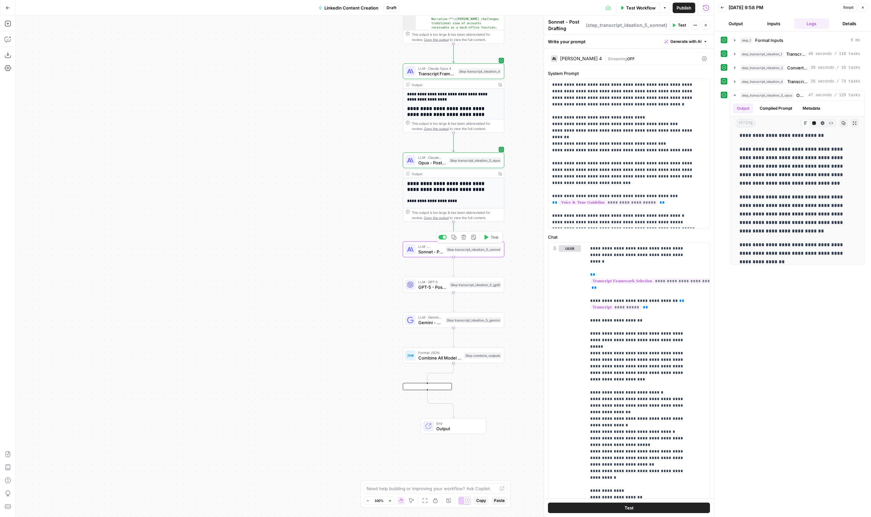
click at [492, 236] on span "Test" at bounding box center [494, 237] width 8 height 6
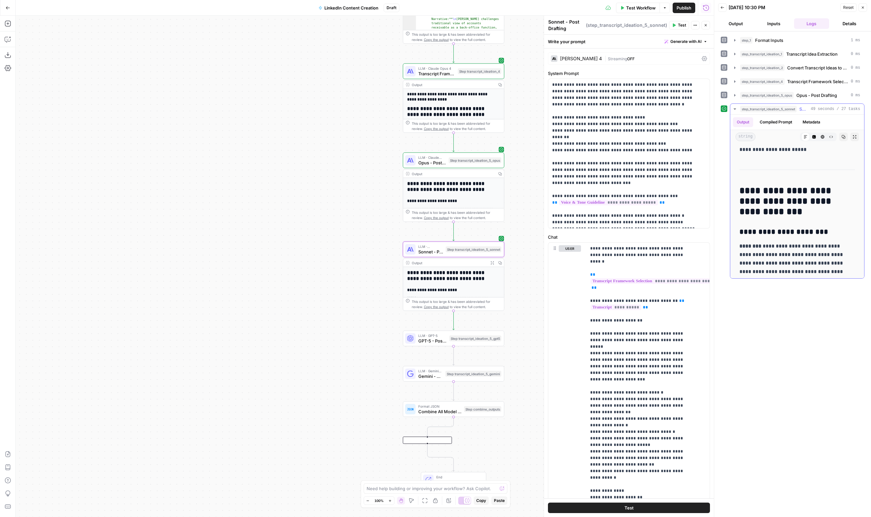
scroll to position [854, 0]
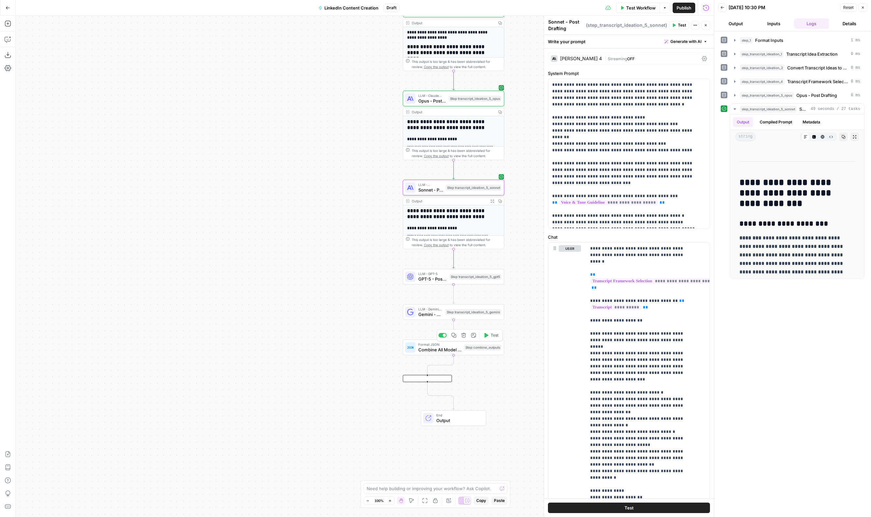
click at [458, 349] on span "Combine All Model Outputs" at bounding box center [439, 349] width 43 height 7
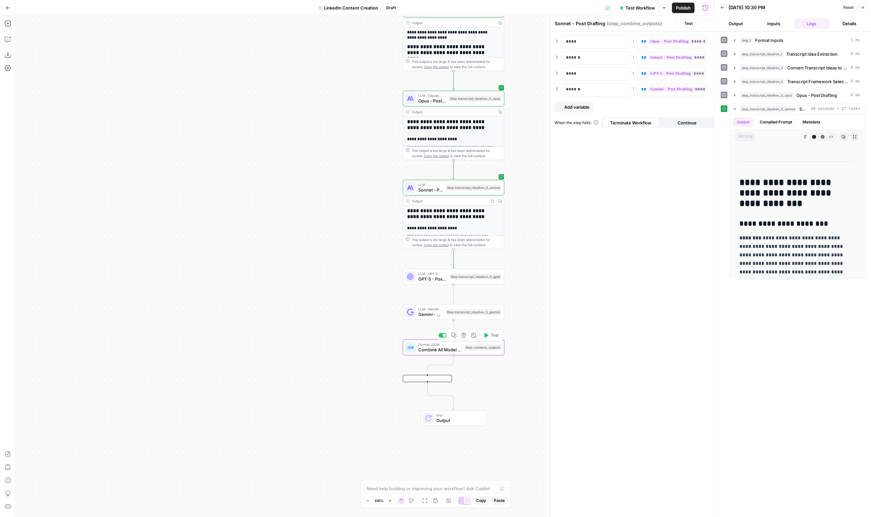
type textarea "Combine All Model Outputs"
click at [4, 54] on button "Download as JSON" at bounding box center [8, 55] width 10 height 10
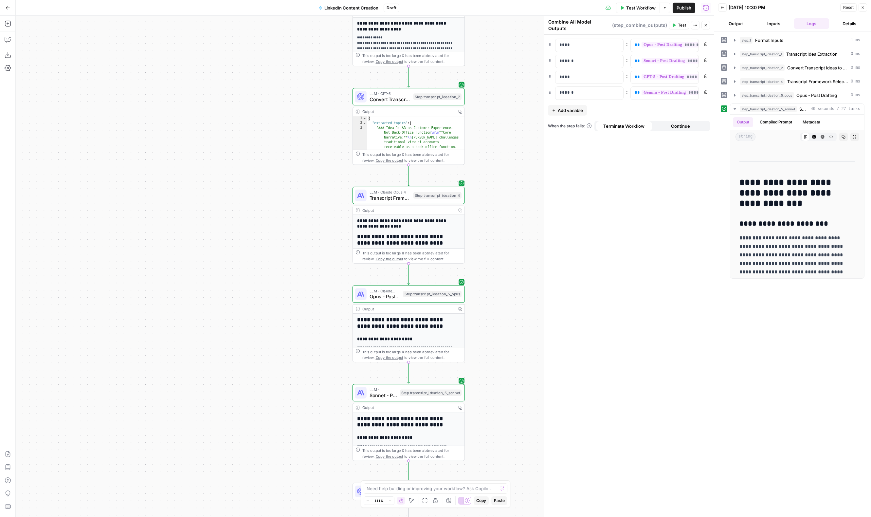
drag, startPoint x: 350, startPoint y: 173, endPoint x: 293, endPoint y: 386, distance: 220.3
click at [293, 386] on div "Workflow Set Inputs Inputs Format JSON Format Inputs Step 1 Output Expand Outpu…" at bounding box center [365, 266] width 698 height 501
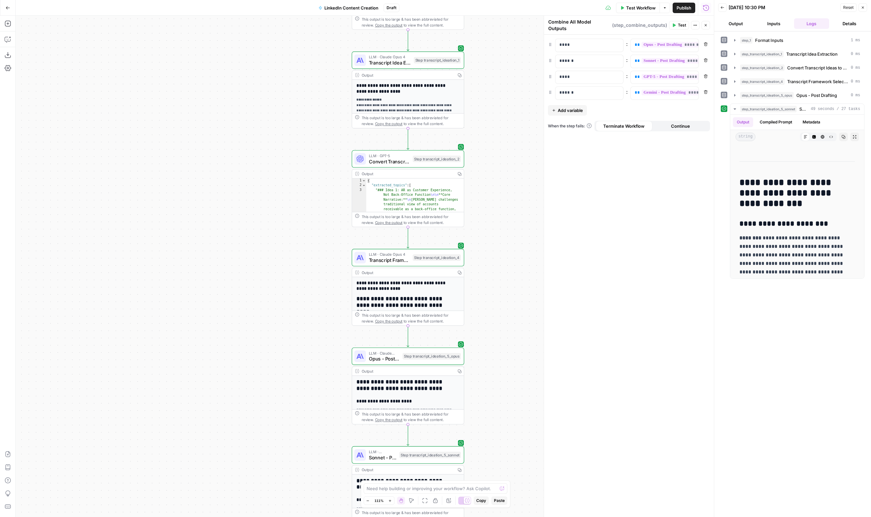
drag, startPoint x: 280, startPoint y: 216, endPoint x: 282, endPoint y: 317, distance: 101.8
click at [279, 342] on div "Workflow Set Inputs Inputs Format JSON Format Inputs Step 1 Output Expand Outpu…" at bounding box center [365, 266] width 698 height 501
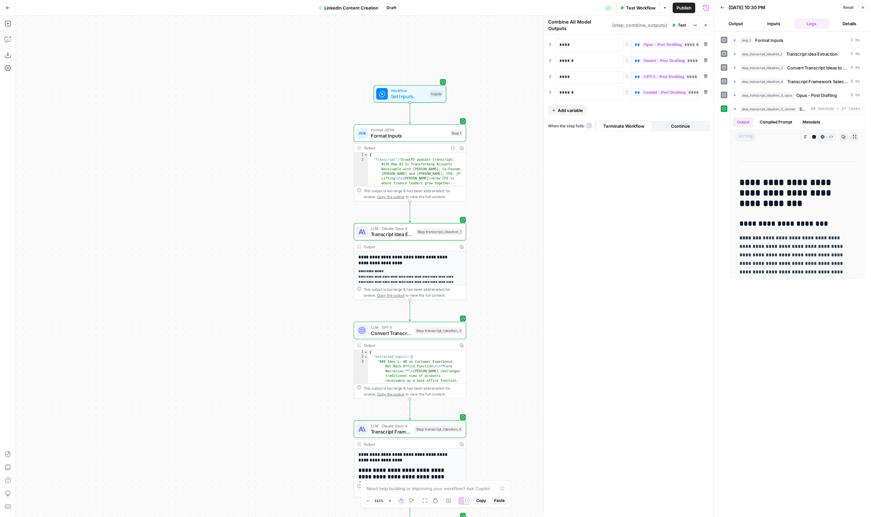
drag, startPoint x: 282, startPoint y: 252, endPoint x: 278, endPoint y: 291, distance: 39.1
click at [280, 336] on div "Workflow Set Inputs Inputs Format JSON Format Inputs Step 1 Output Expand Outpu…" at bounding box center [365, 266] width 698 height 501
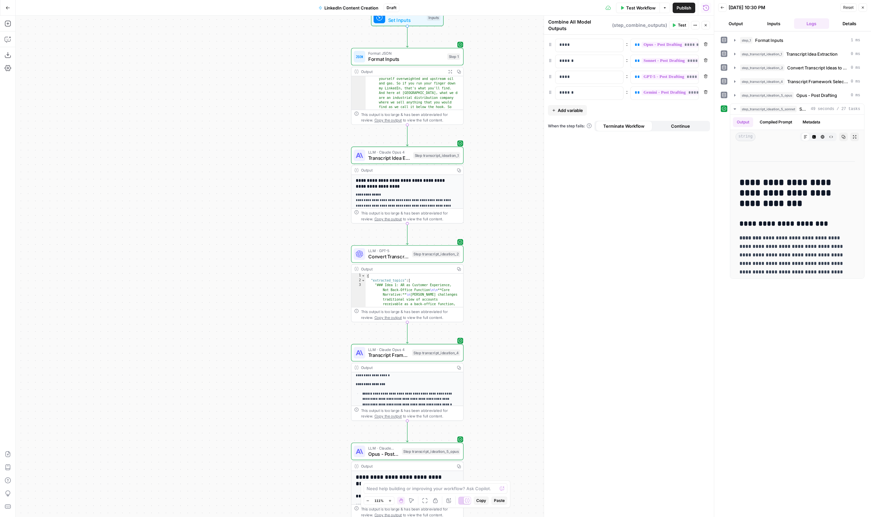
scroll to position [99, 0]
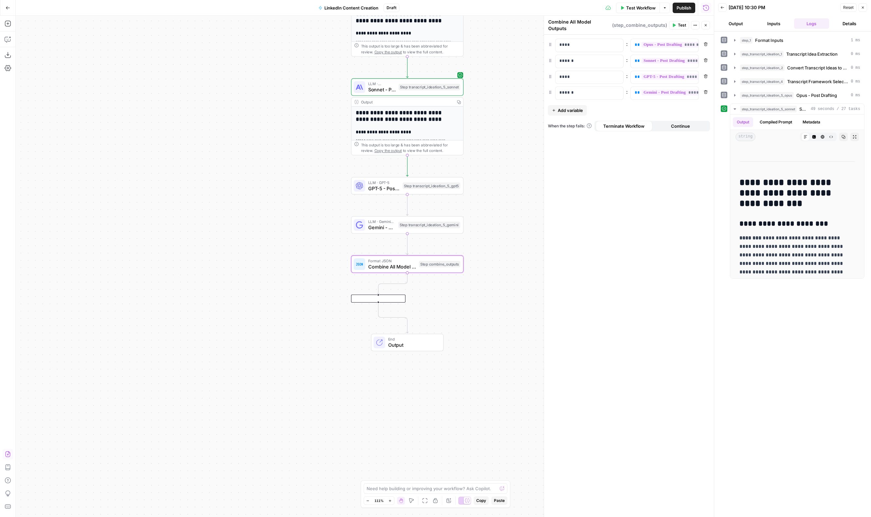
click at [9, 456] on icon "button" at bounding box center [8, 454] width 7 height 7
click at [415, 83] on span "Import" at bounding box center [412, 83] width 15 height 7
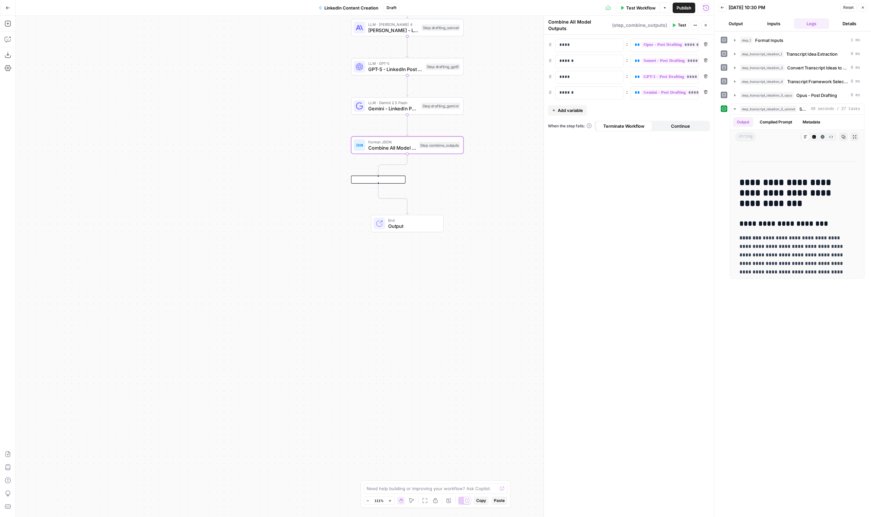
scroll to position [96, 0]
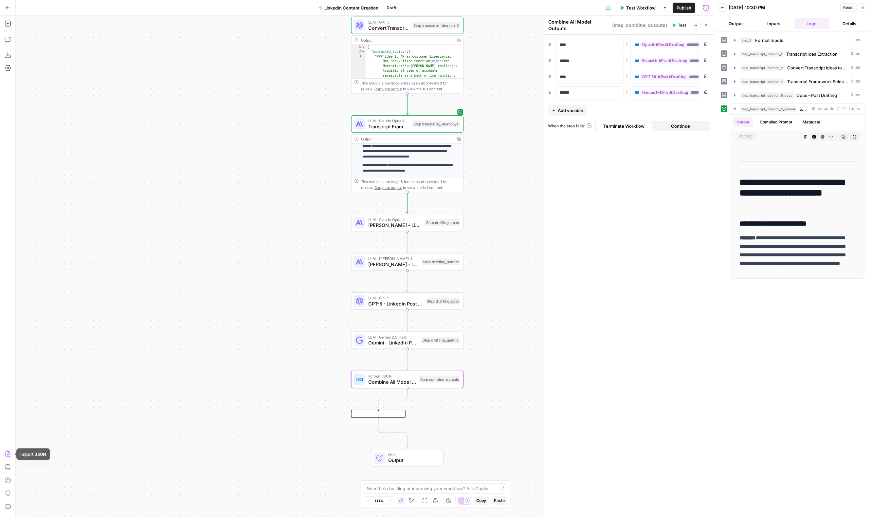
click at [6, 454] on icon "button" at bounding box center [8, 454] width 7 height 7
click at [412, 85] on span "Import" at bounding box center [412, 83] width 15 height 7
